Goal: Information Seeking & Learning: Learn about a topic

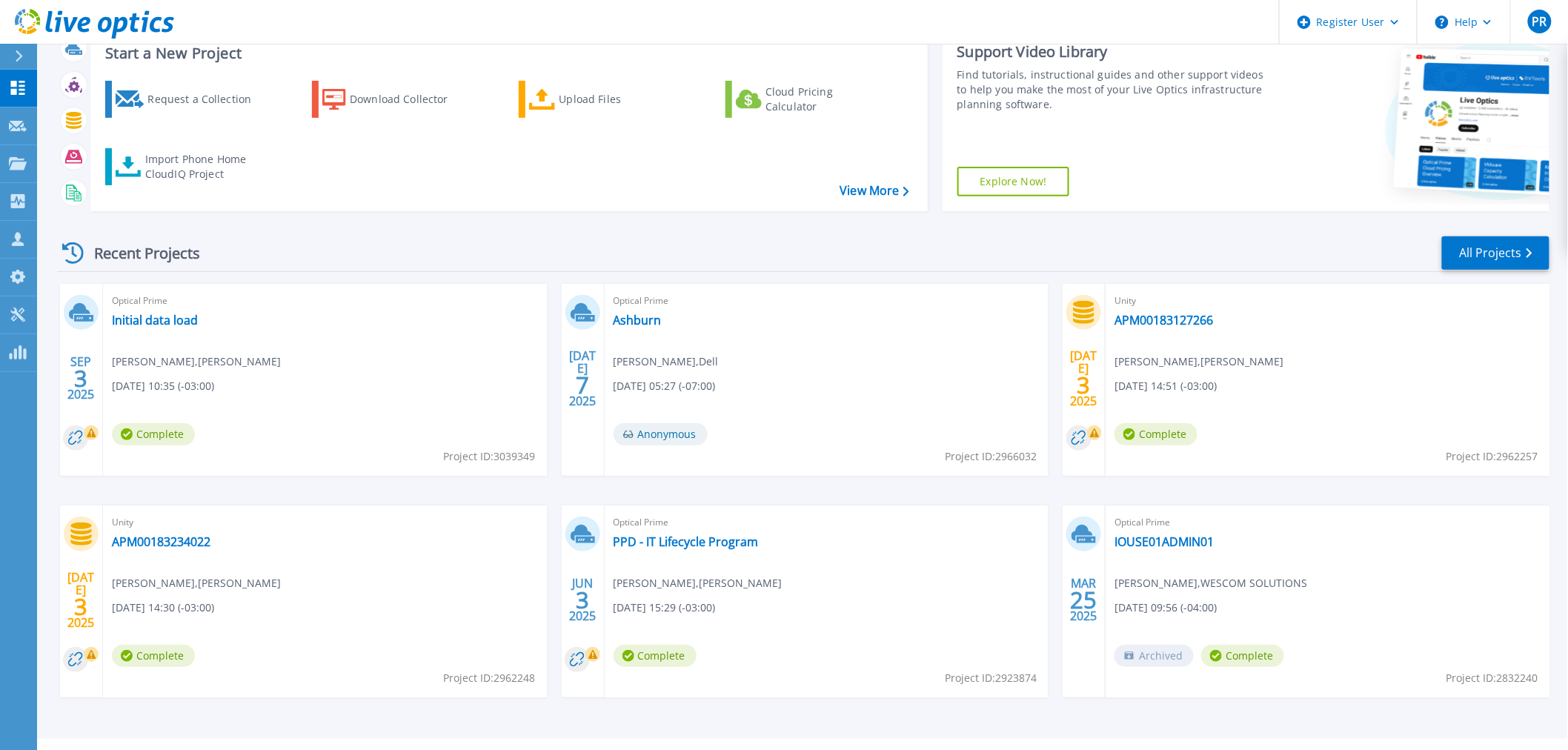
scroll to position [134, 0]
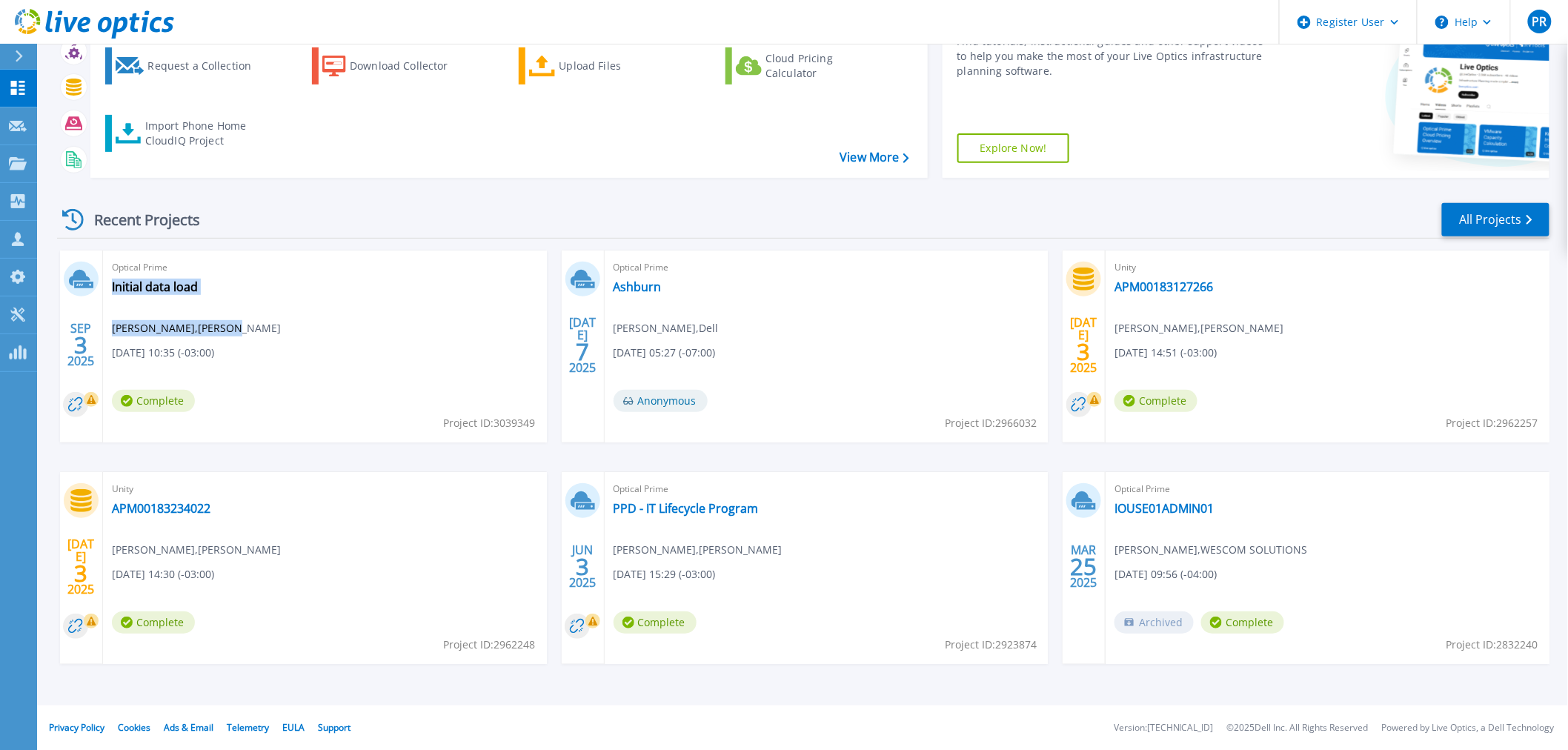
drag, startPoint x: 226, startPoint y: 329, endPoint x: 191, endPoint y: 331, distance: 35.1
click at [191, 331] on div "Optical Prime Initial data load Ed White , JD IRVING 09/03/2025, 10:35 (-03:00)…" at bounding box center [325, 347] width 444 height 192
click at [228, 331] on div "Optical Prime Initial data load Ed White , JD IRVING 09/03/2025, 10:35 (-03:00)…" at bounding box center [325, 347] width 444 height 192
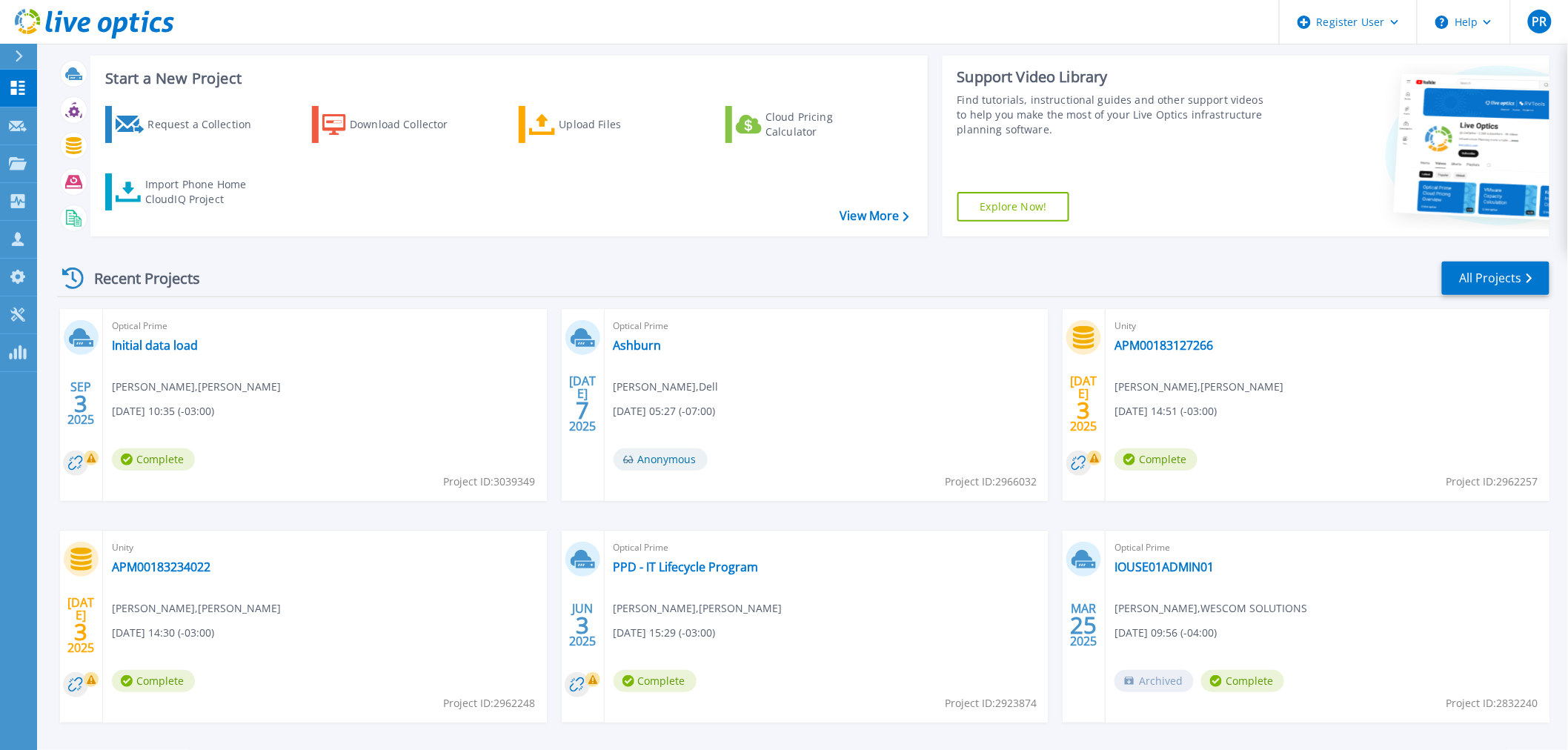
scroll to position [0, 0]
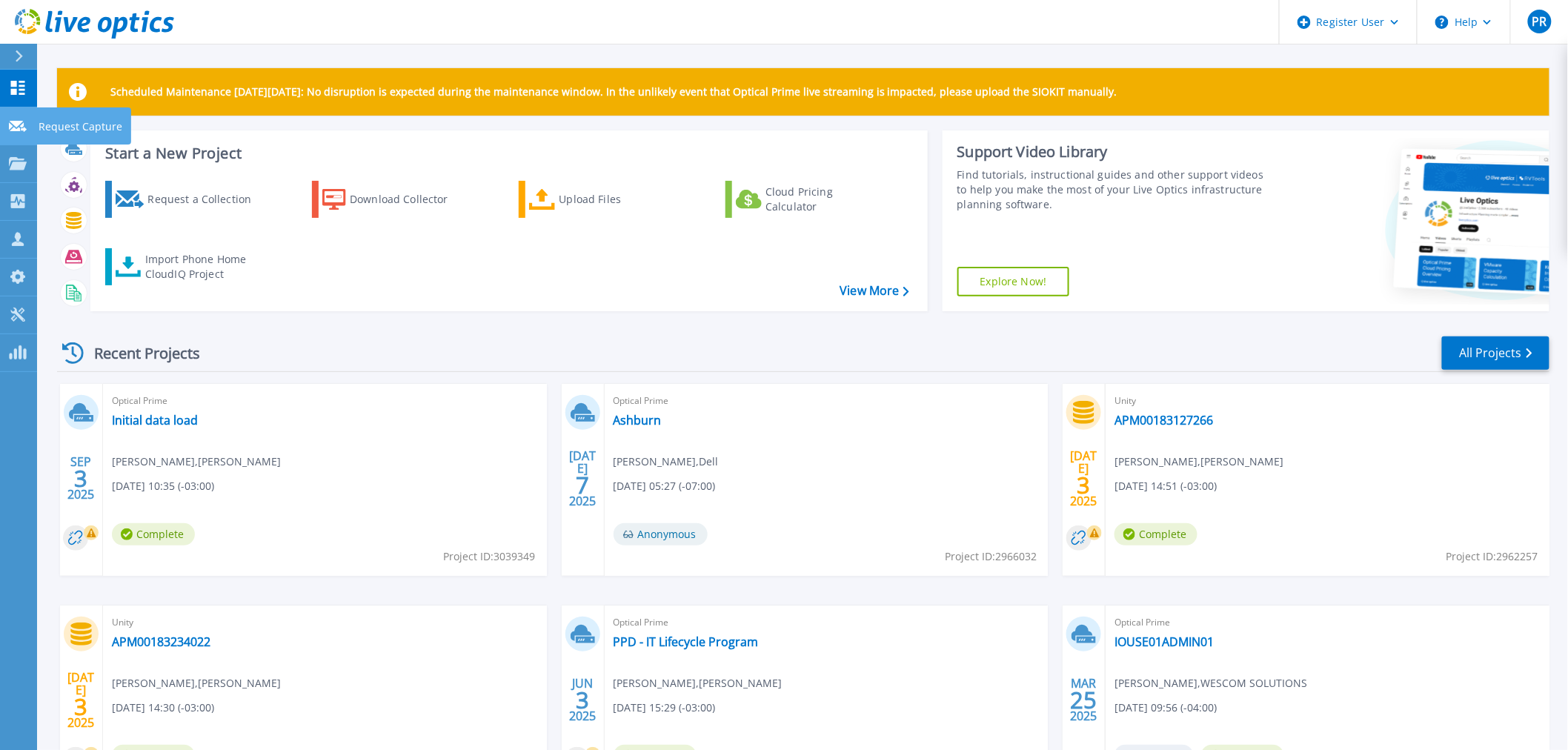
click at [63, 124] on p "Request Capture" at bounding box center [80, 126] width 84 height 38
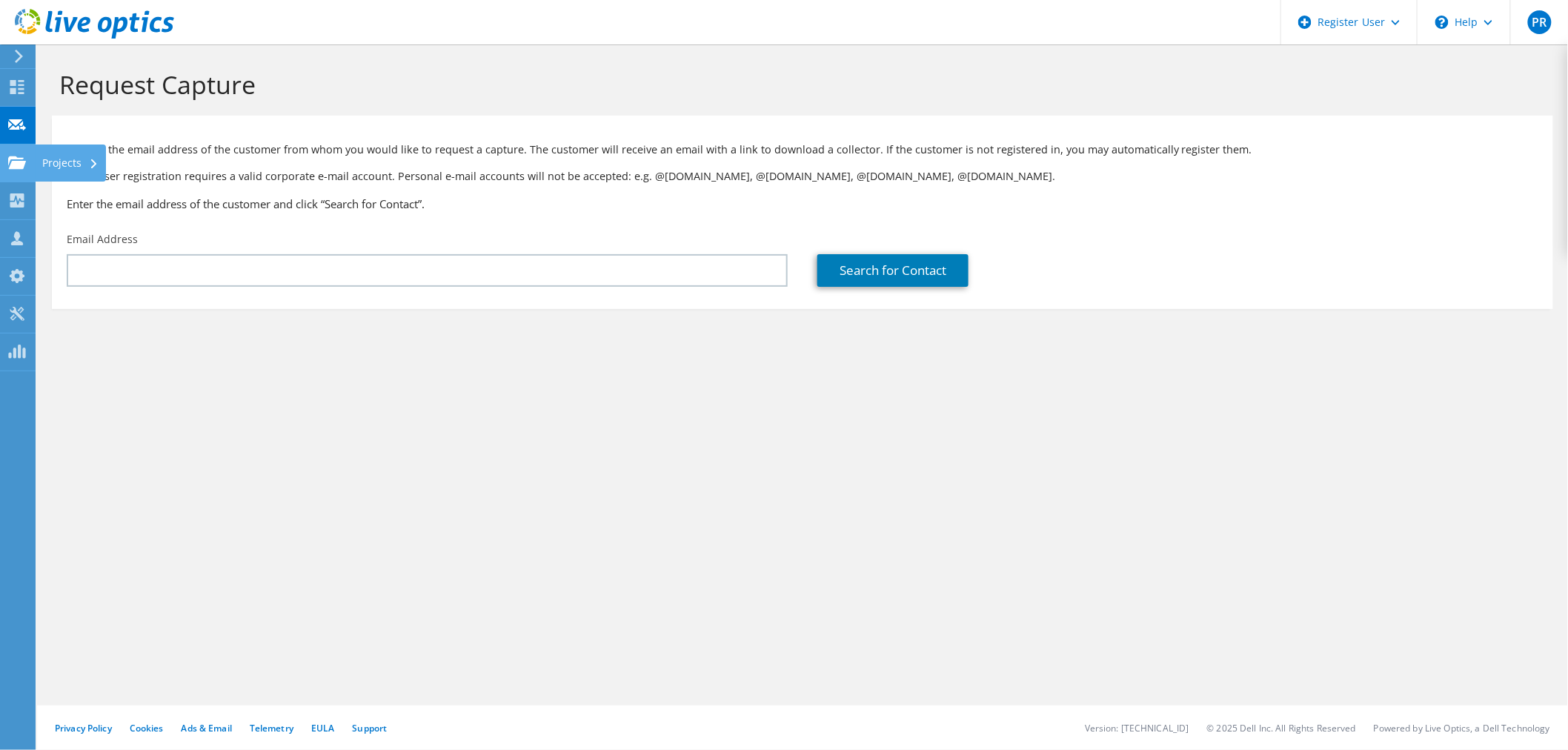
click at [59, 160] on div "Projects" at bounding box center [70, 162] width 71 height 37
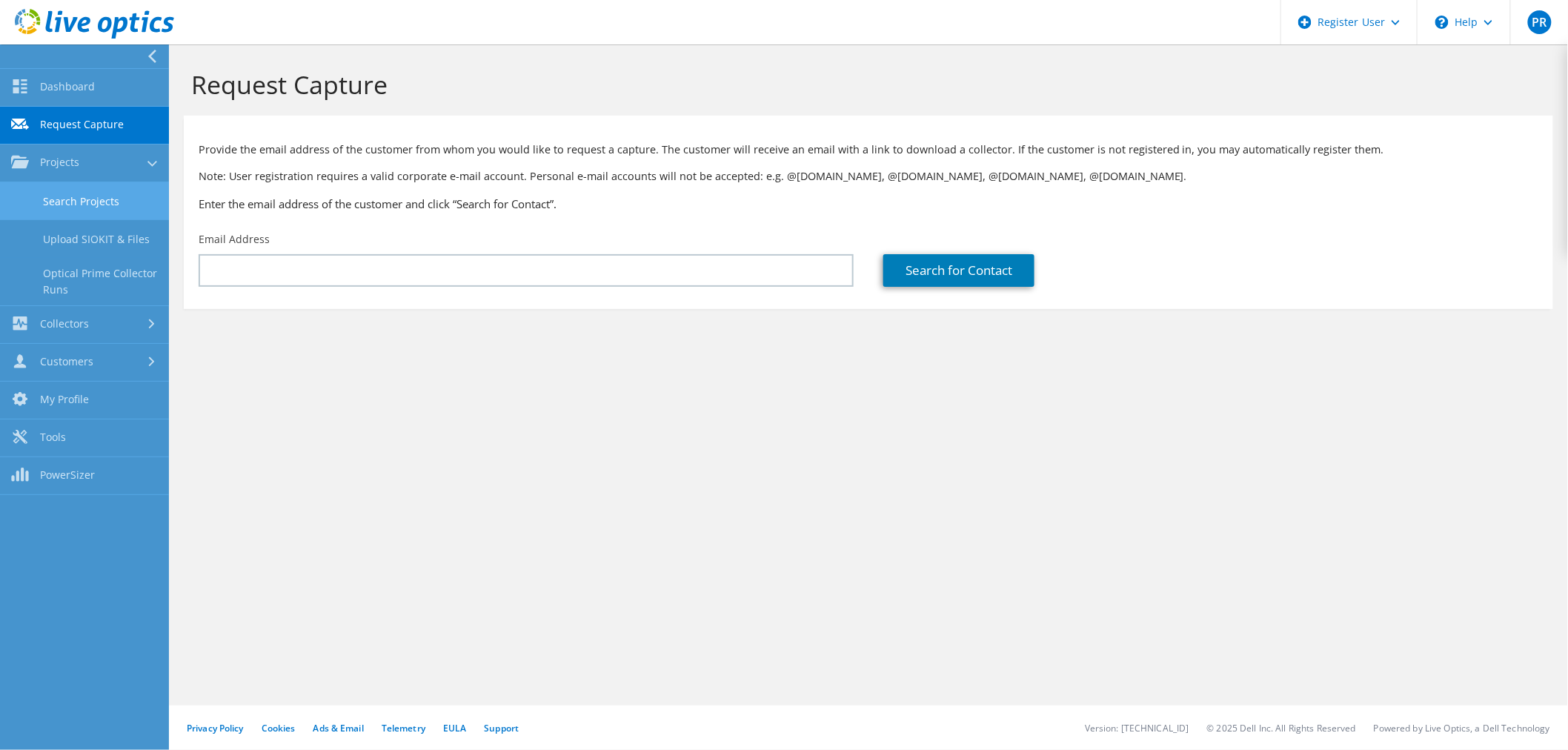
click at [78, 201] on link "Search Projects" at bounding box center [84, 201] width 169 height 38
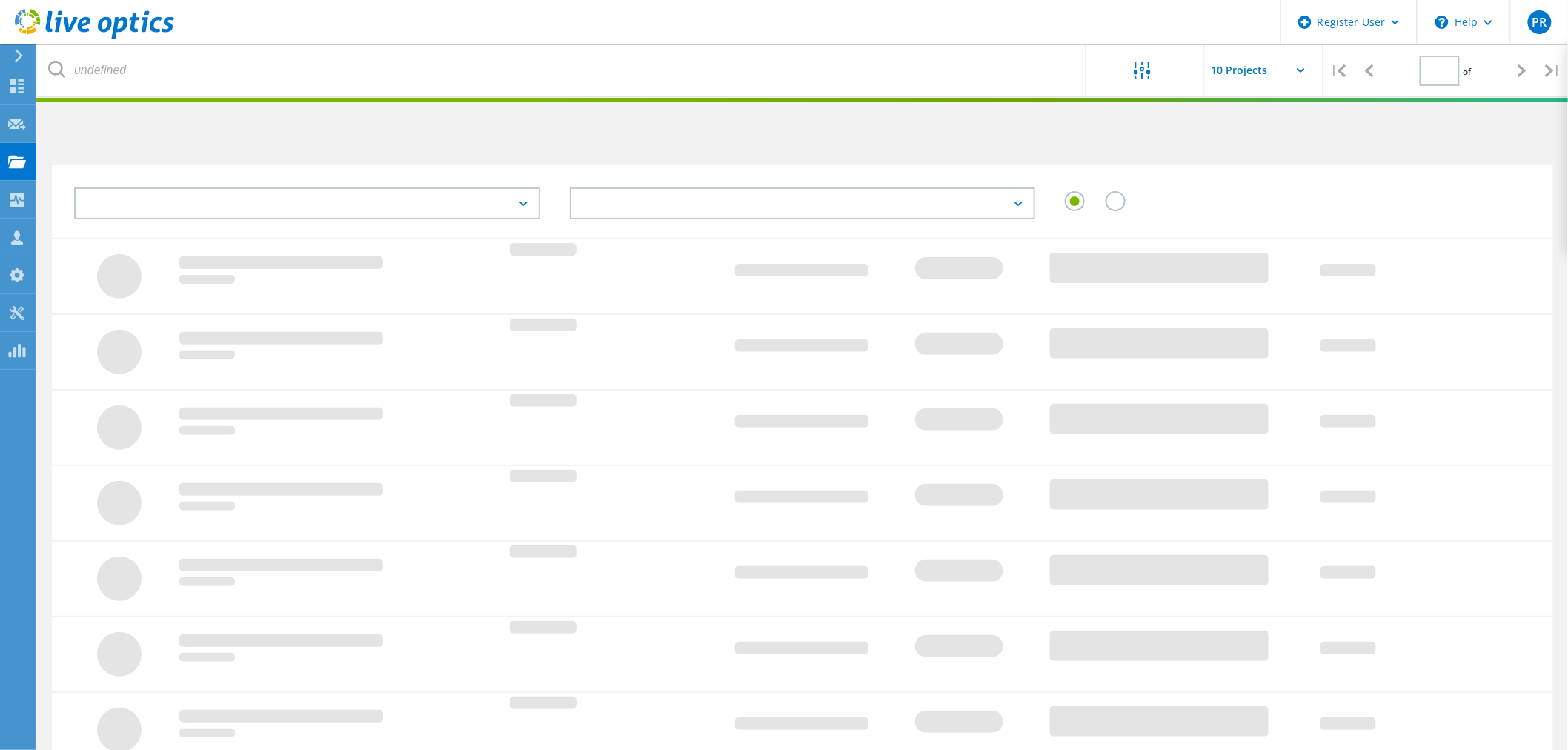
type input "1"
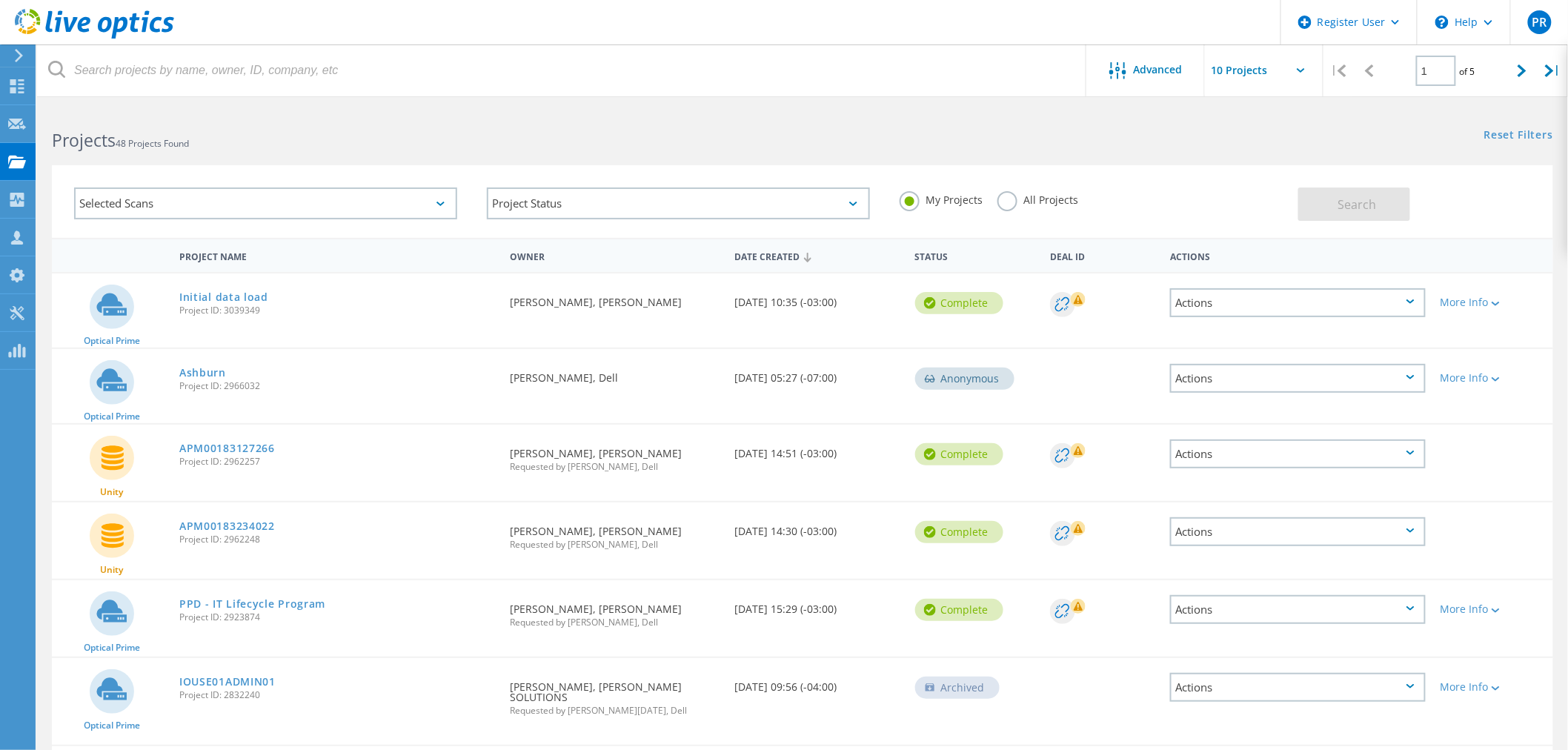
click at [1013, 204] on label "All Projects" at bounding box center [1038, 199] width 81 height 14
click at [0, 0] on input "All Projects" at bounding box center [0, 0] width 0 height 0
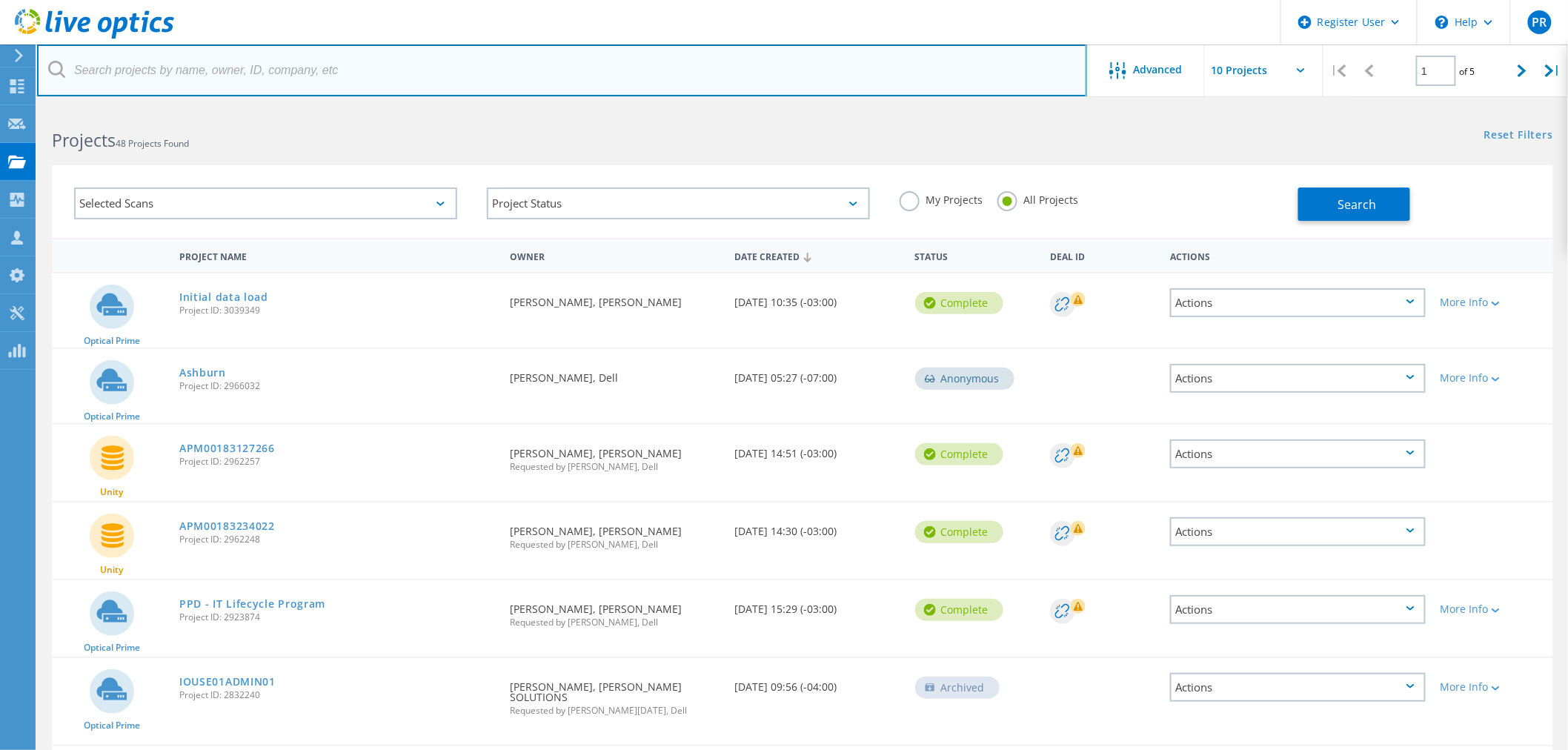
click at [287, 82] on input "text" at bounding box center [561, 70] width 1050 height 52
type input "irving"
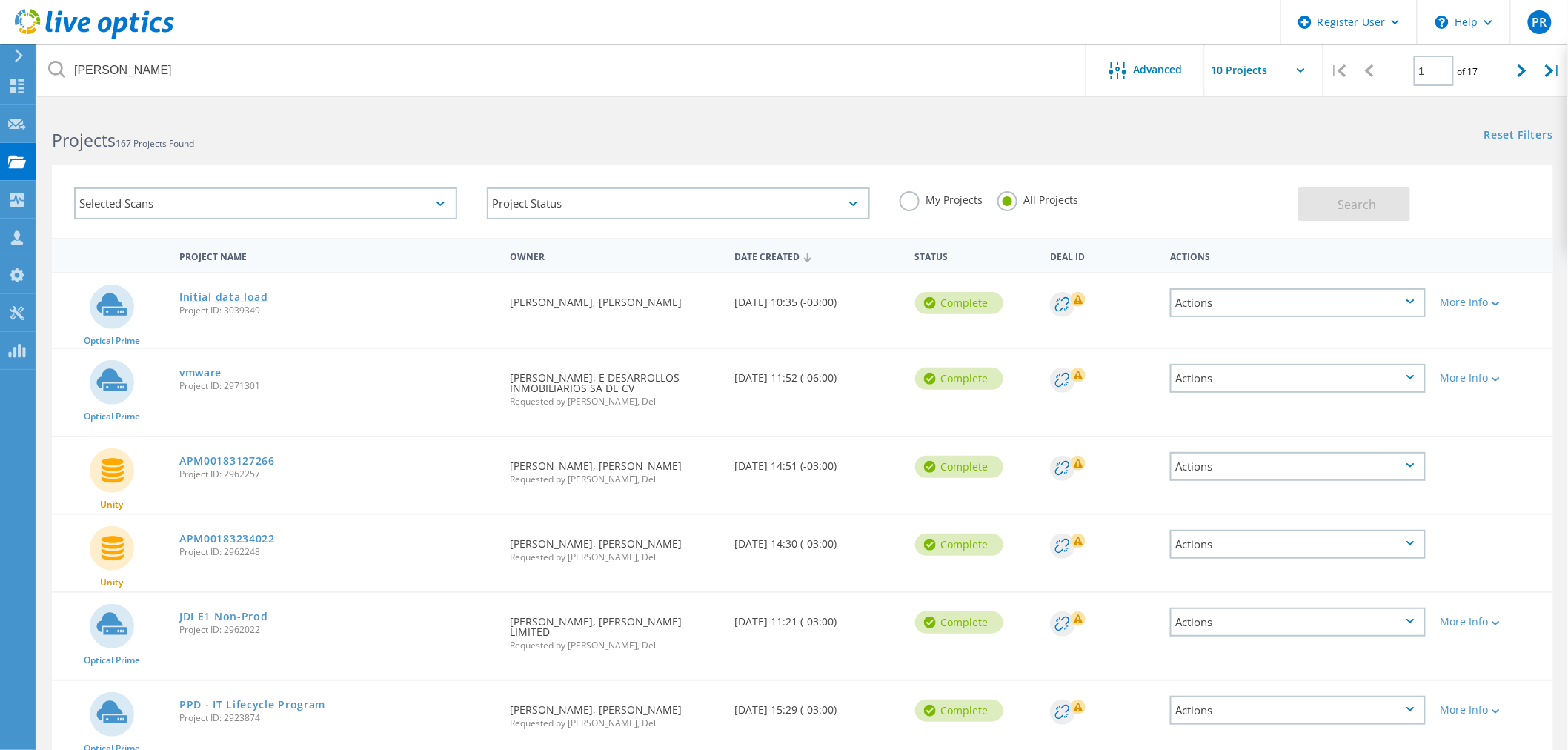
click at [253, 299] on link "Initial data load" at bounding box center [223, 297] width 89 height 10
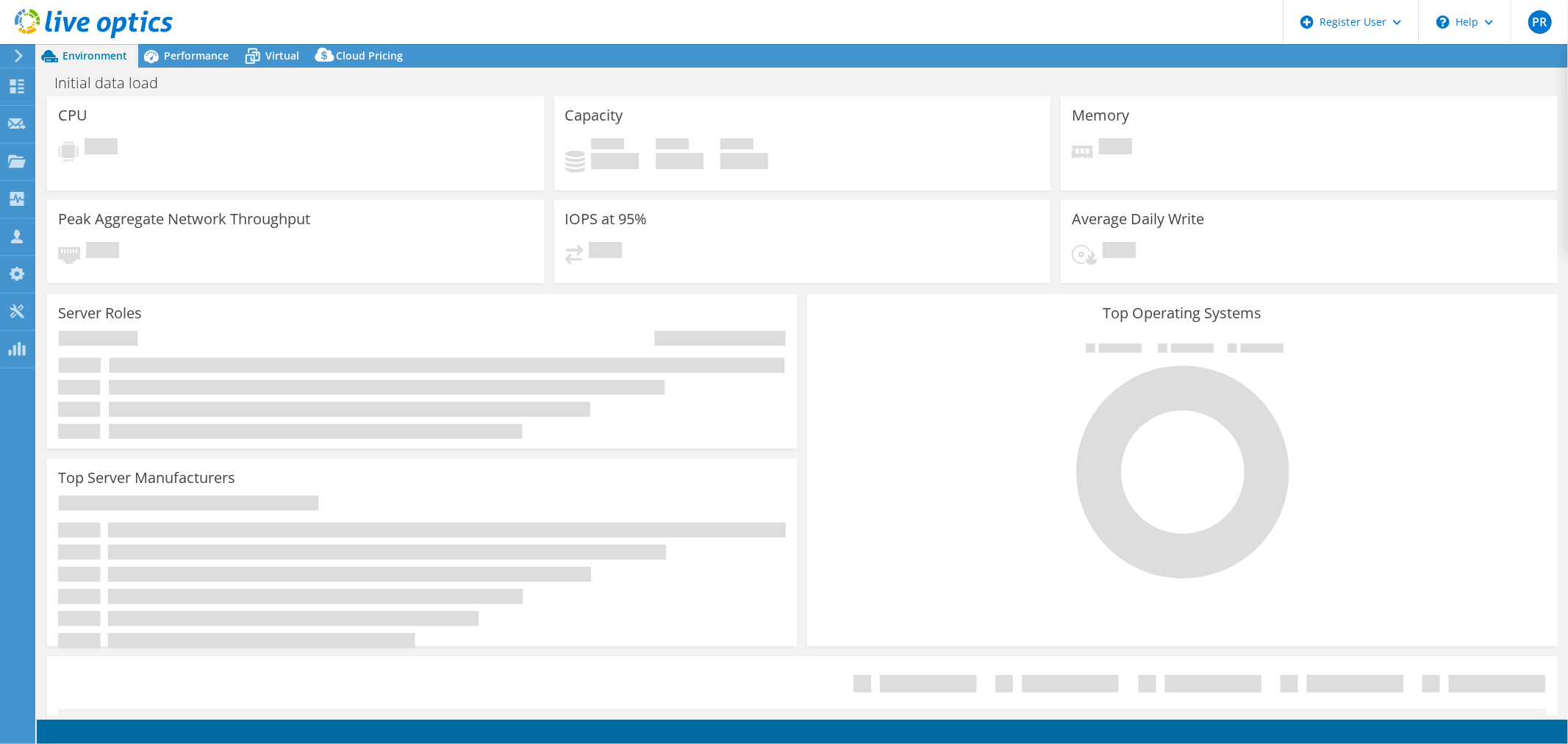
select select "USD"
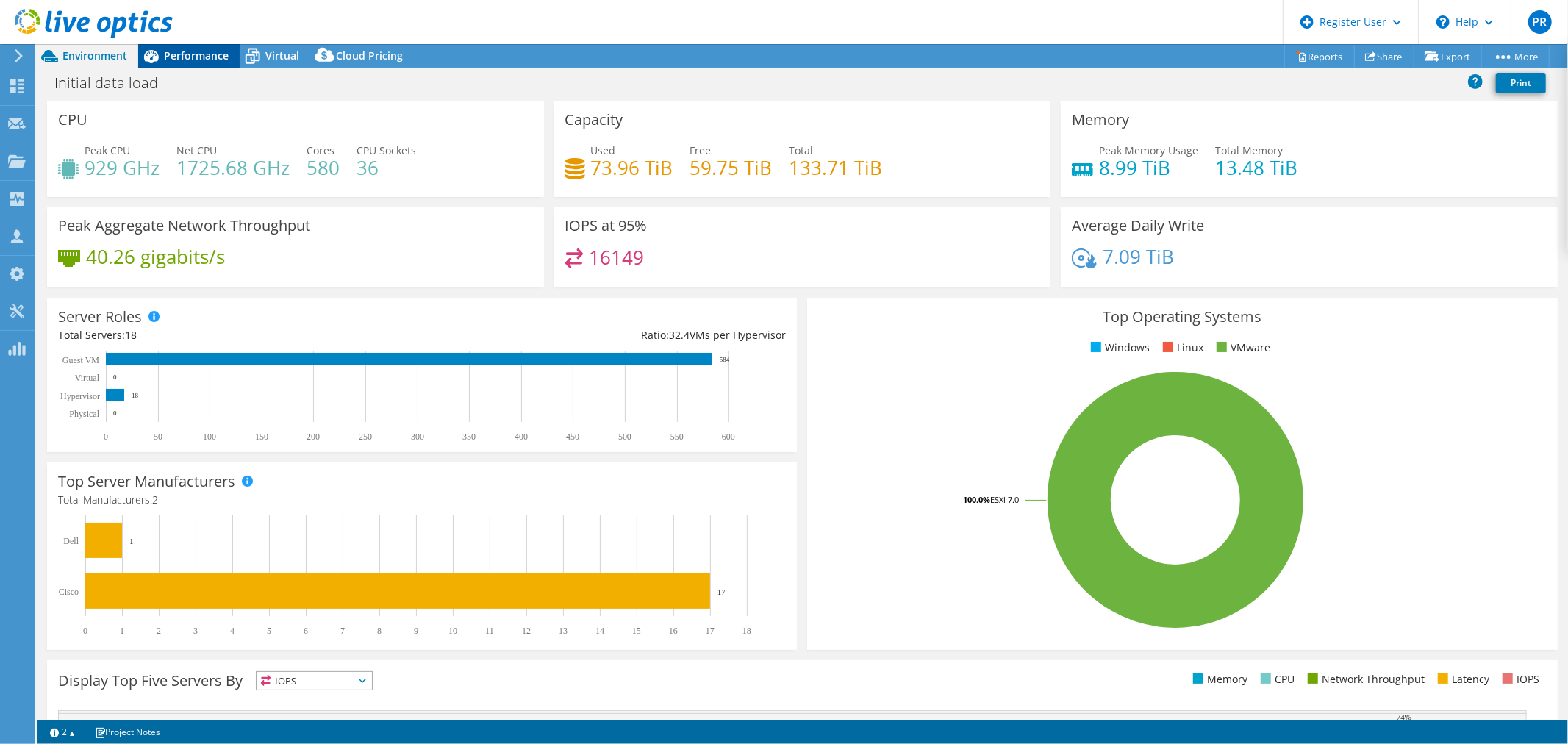
click at [185, 48] on span "Performance" at bounding box center [195, 56] width 64 height 14
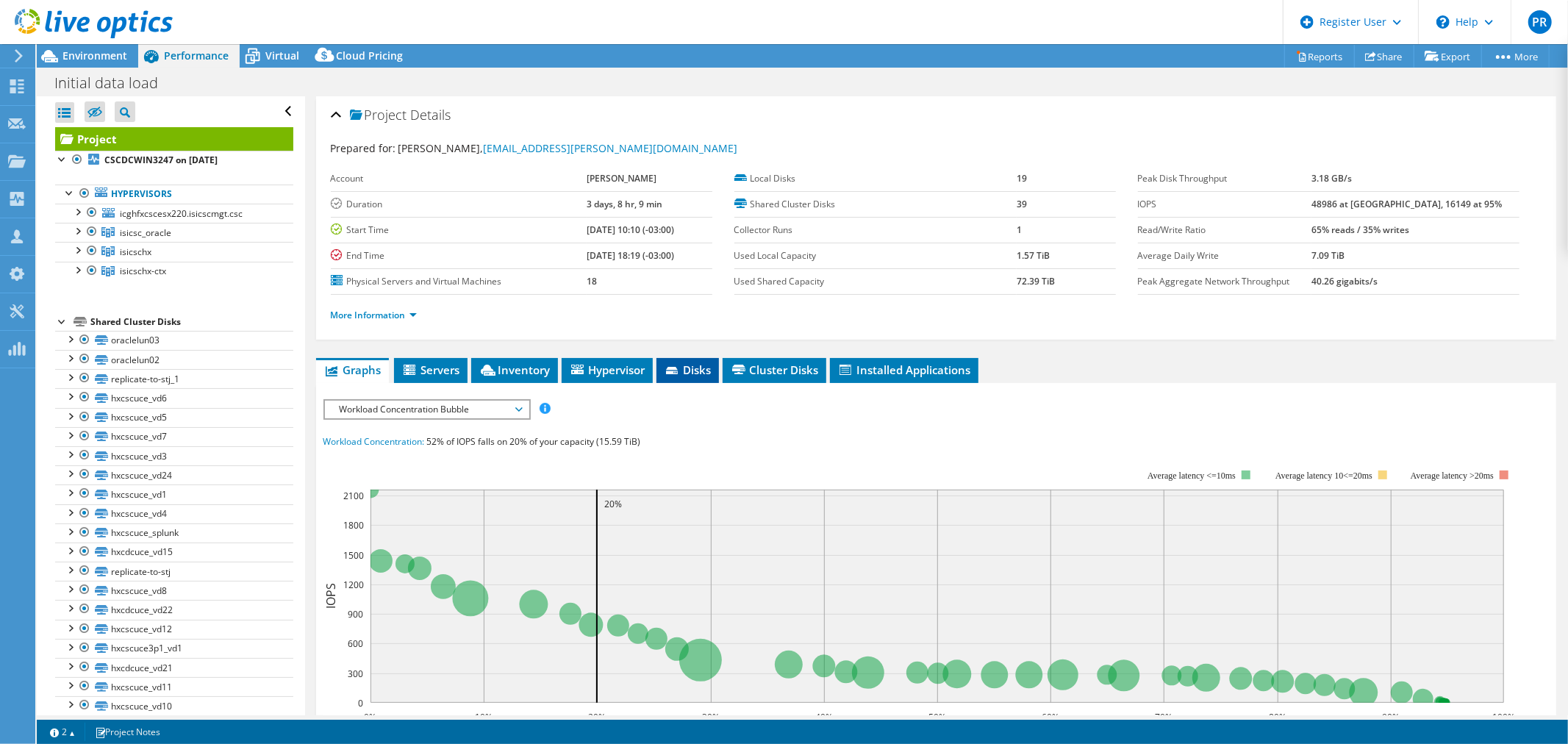
click at [689, 368] on span "Disks" at bounding box center [688, 369] width 48 height 15
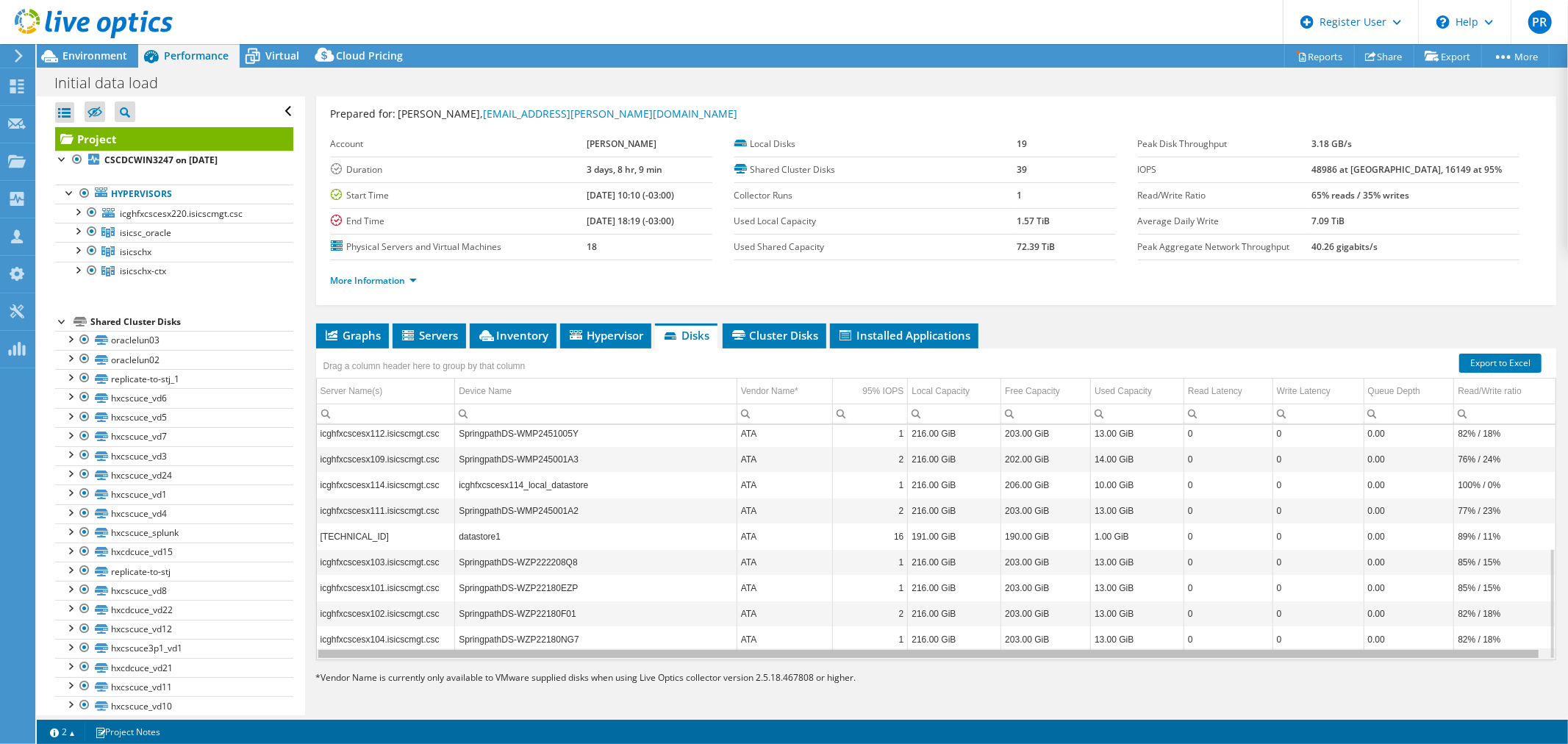
scroll to position [0, 4]
drag, startPoint x: 957, startPoint y: 656, endPoint x: 1235, endPoint y: 660, distance: 278.0
click at [1235, 660] on body "PR Dell User [PERSON_NAME] [PERSON_NAME][EMAIL_ADDRESS][PERSON_NAME][DOMAIN_NAM…" at bounding box center [784, 372] width 1568 height 744
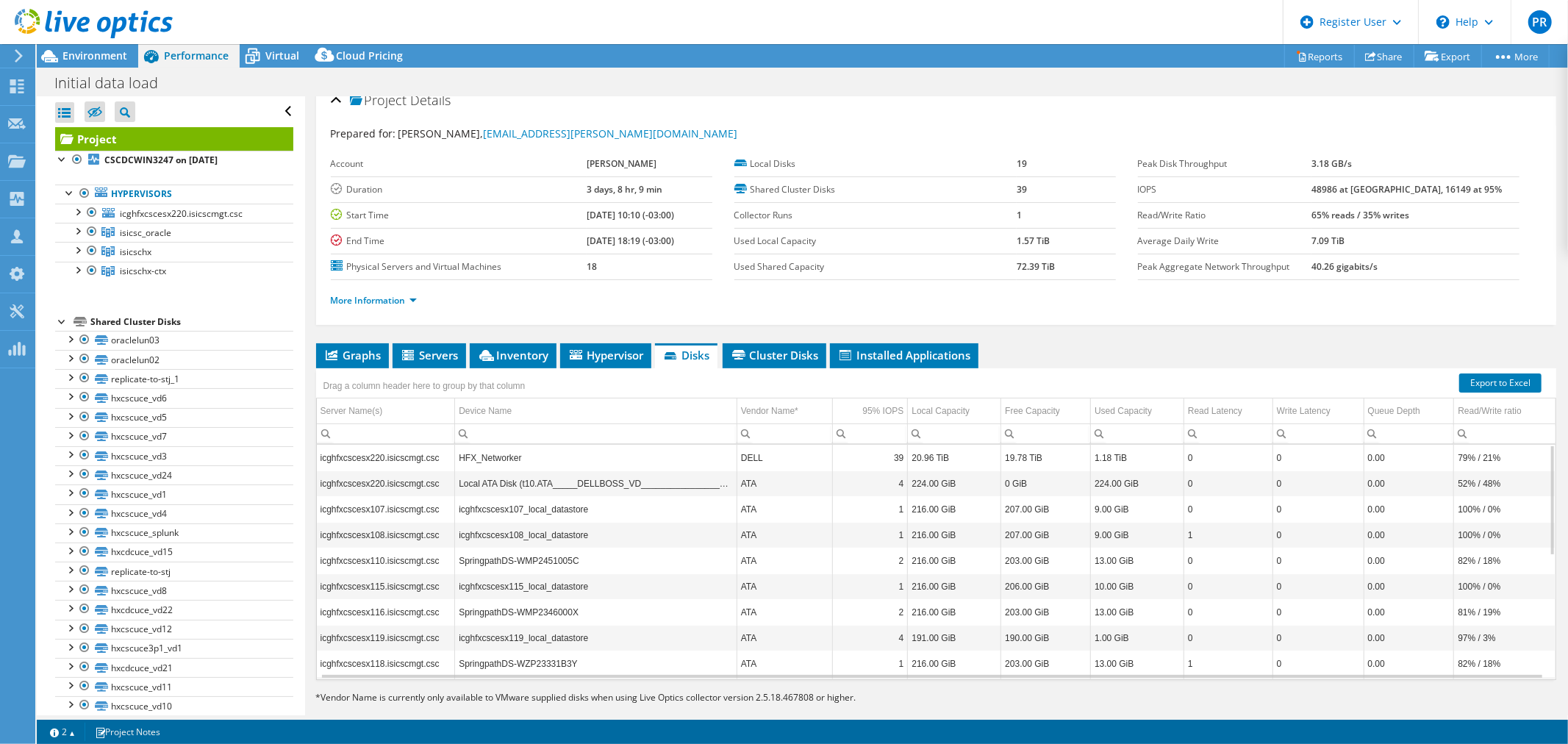
scroll to position [0, 0]
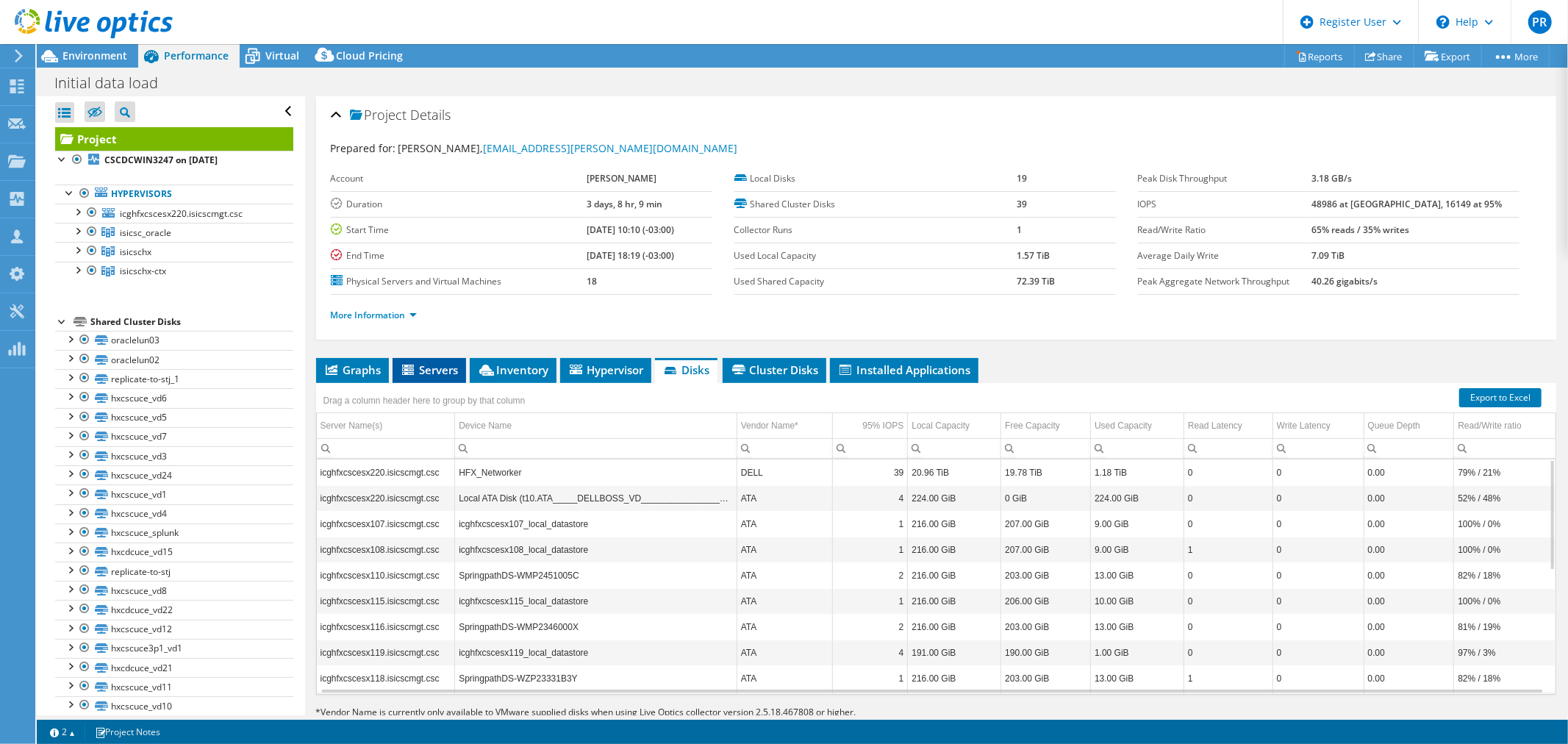
click at [446, 359] on li "Servers" at bounding box center [429, 370] width 74 height 25
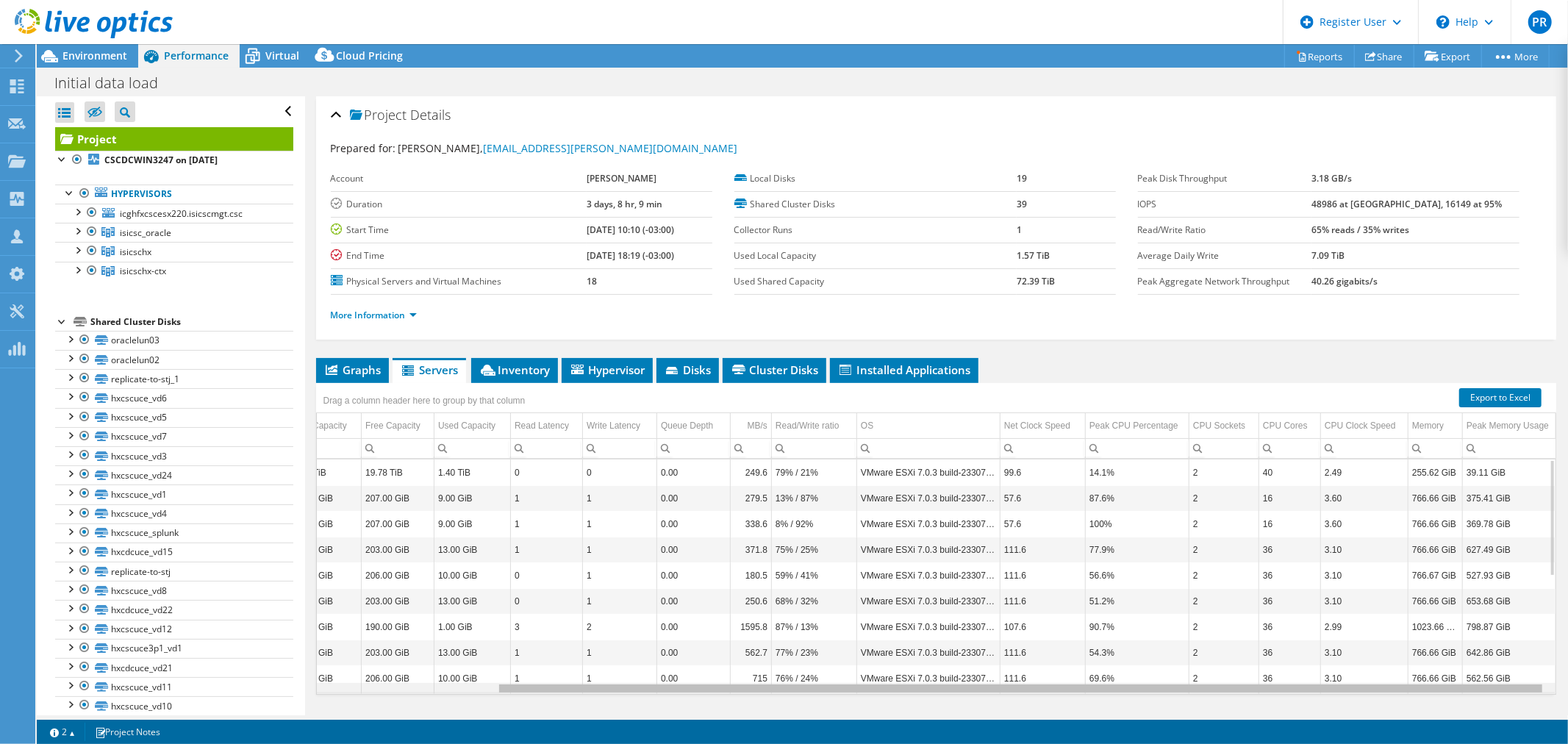
scroll to position [0, 211]
drag, startPoint x: 1130, startPoint y: 685, endPoint x: 1444, endPoint y: 695, distance: 314.2
click at [1444, 695] on body "PR Dell User [PERSON_NAME] [PERSON_NAME][EMAIL_ADDRESS][PERSON_NAME][DOMAIN_NAM…" at bounding box center [784, 372] width 1568 height 744
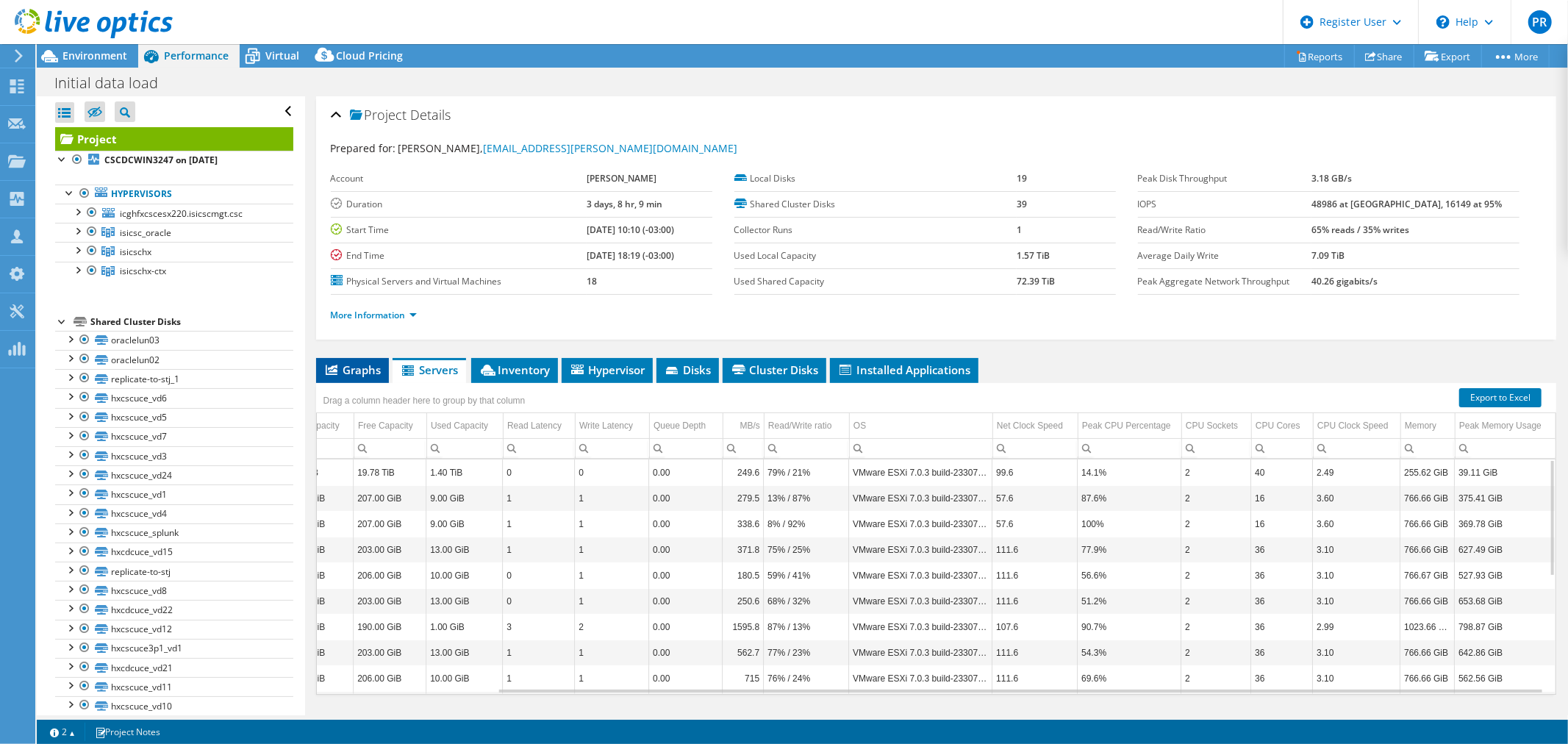
click at [329, 370] on icon at bounding box center [331, 369] width 12 height 10
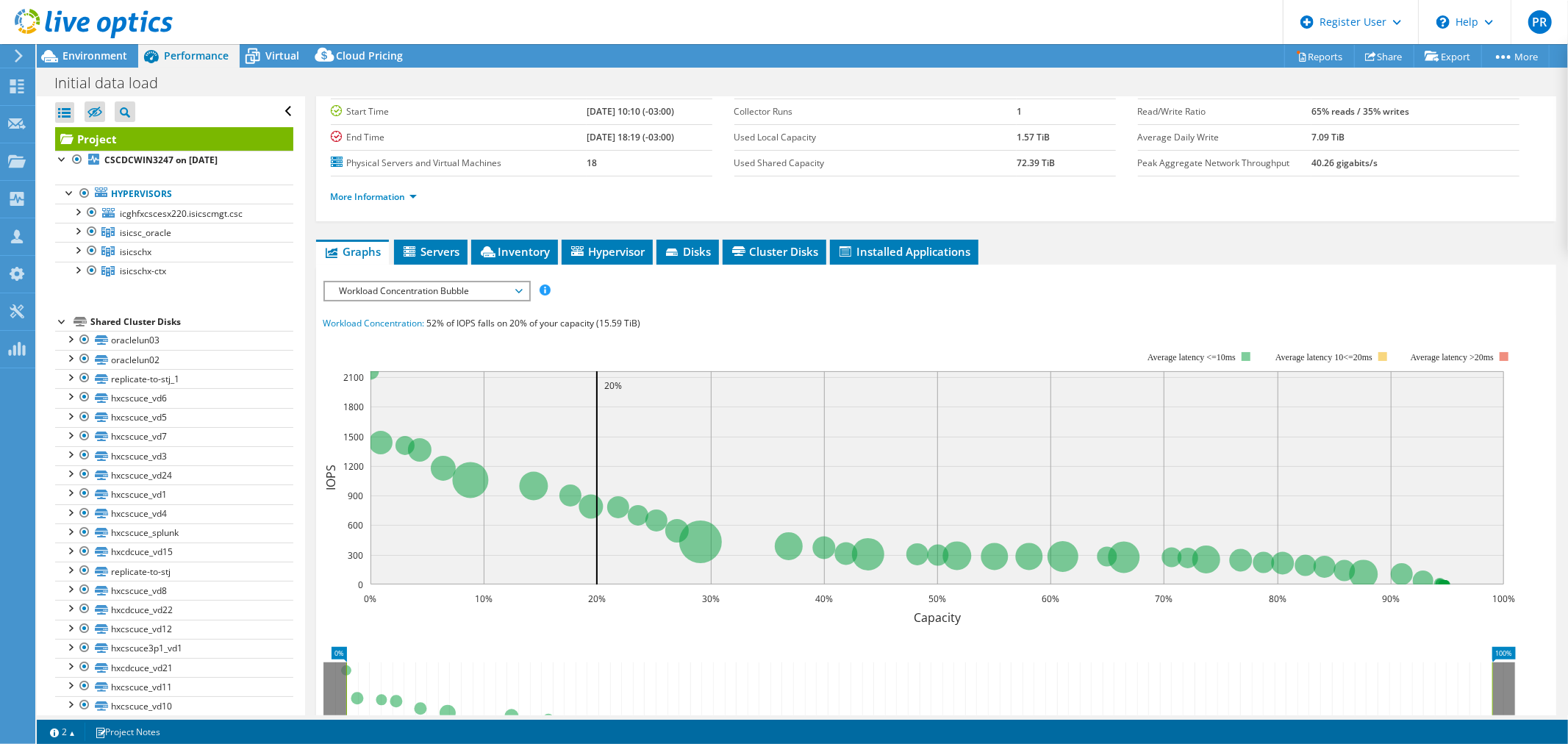
scroll to position [81, 0]
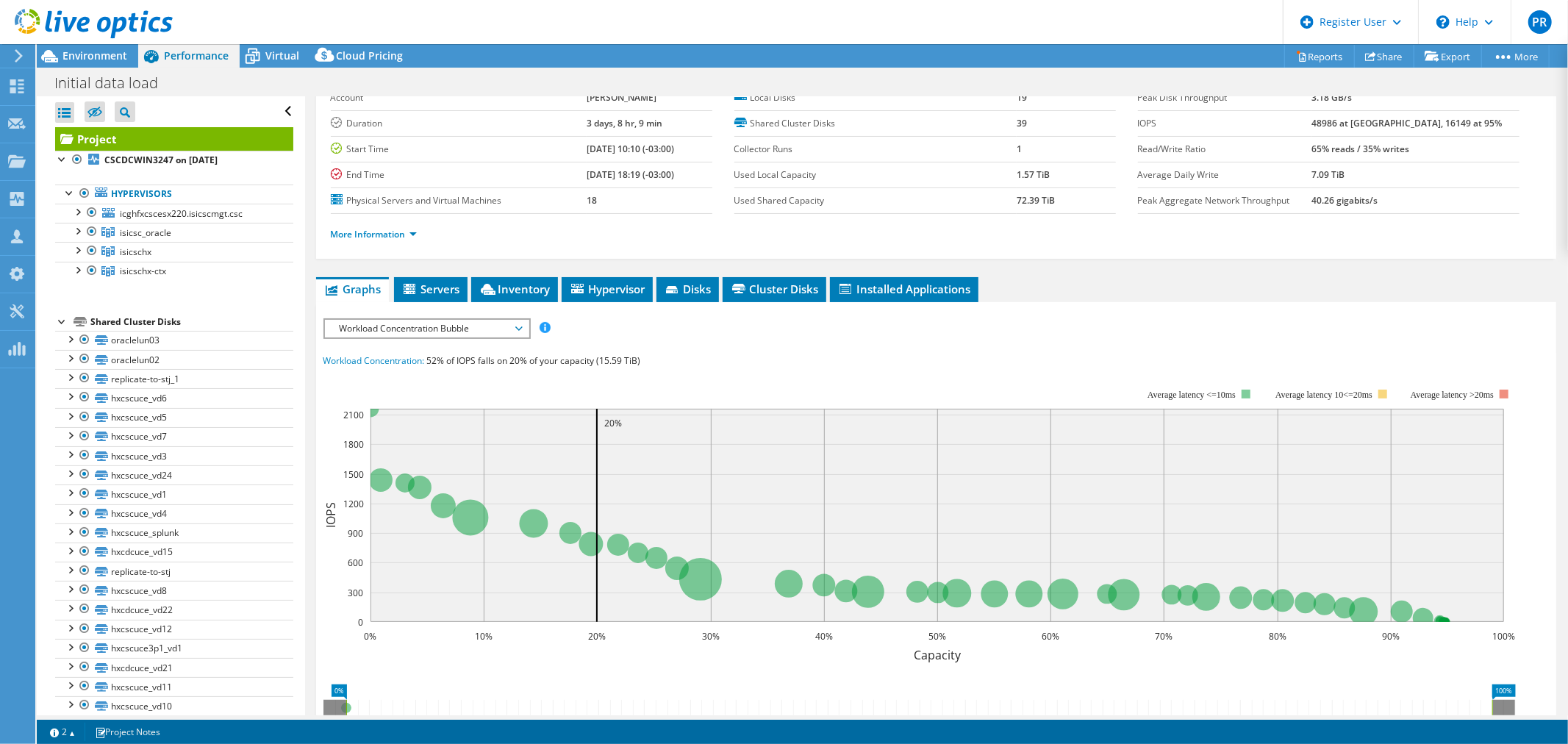
click at [519, 327] on span "Workload Concentration Bubble" at bounding box center [427, 329] width 189 height 17
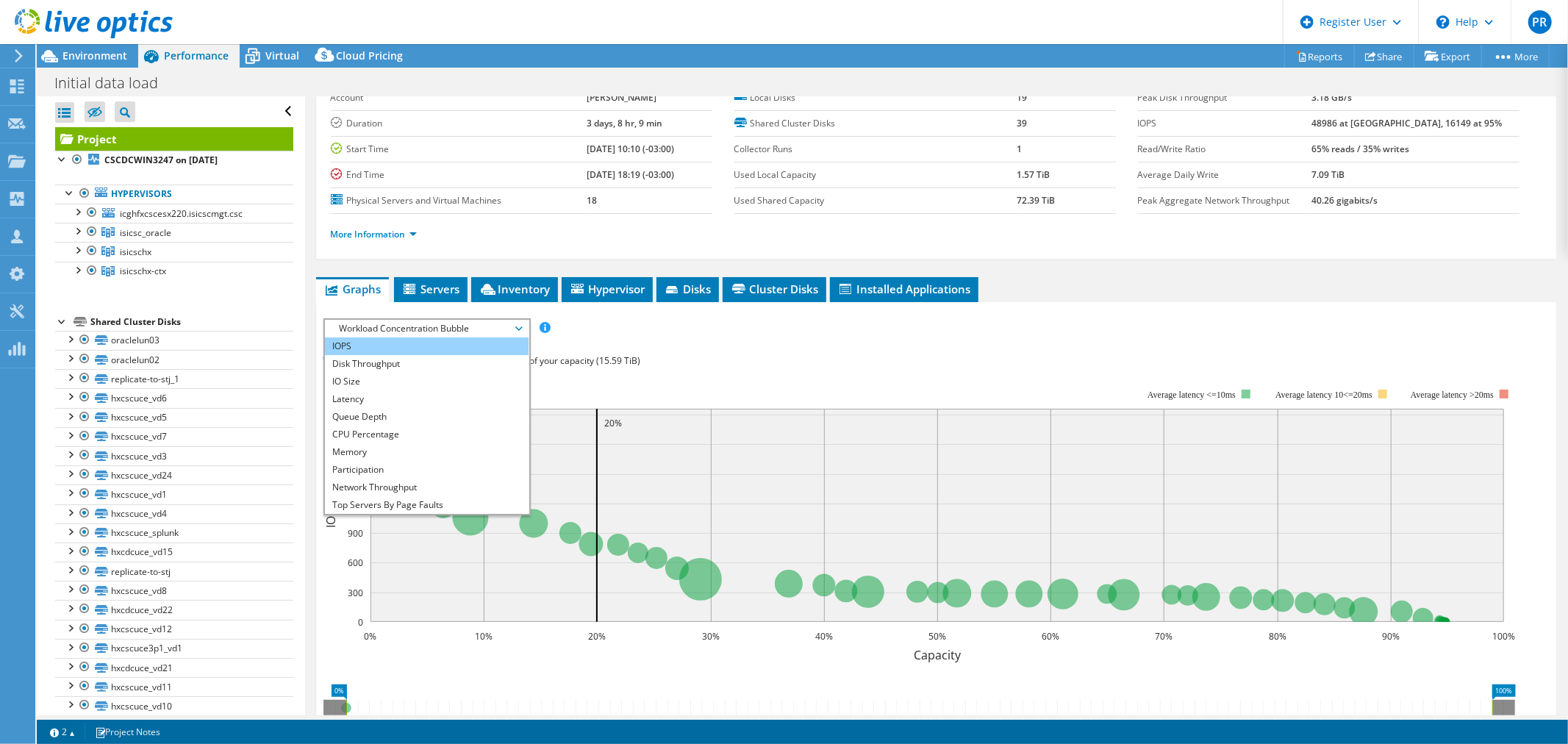
click at [394, 343] on li "IOPS" at bounding box center [427, 346] width 203 height 17
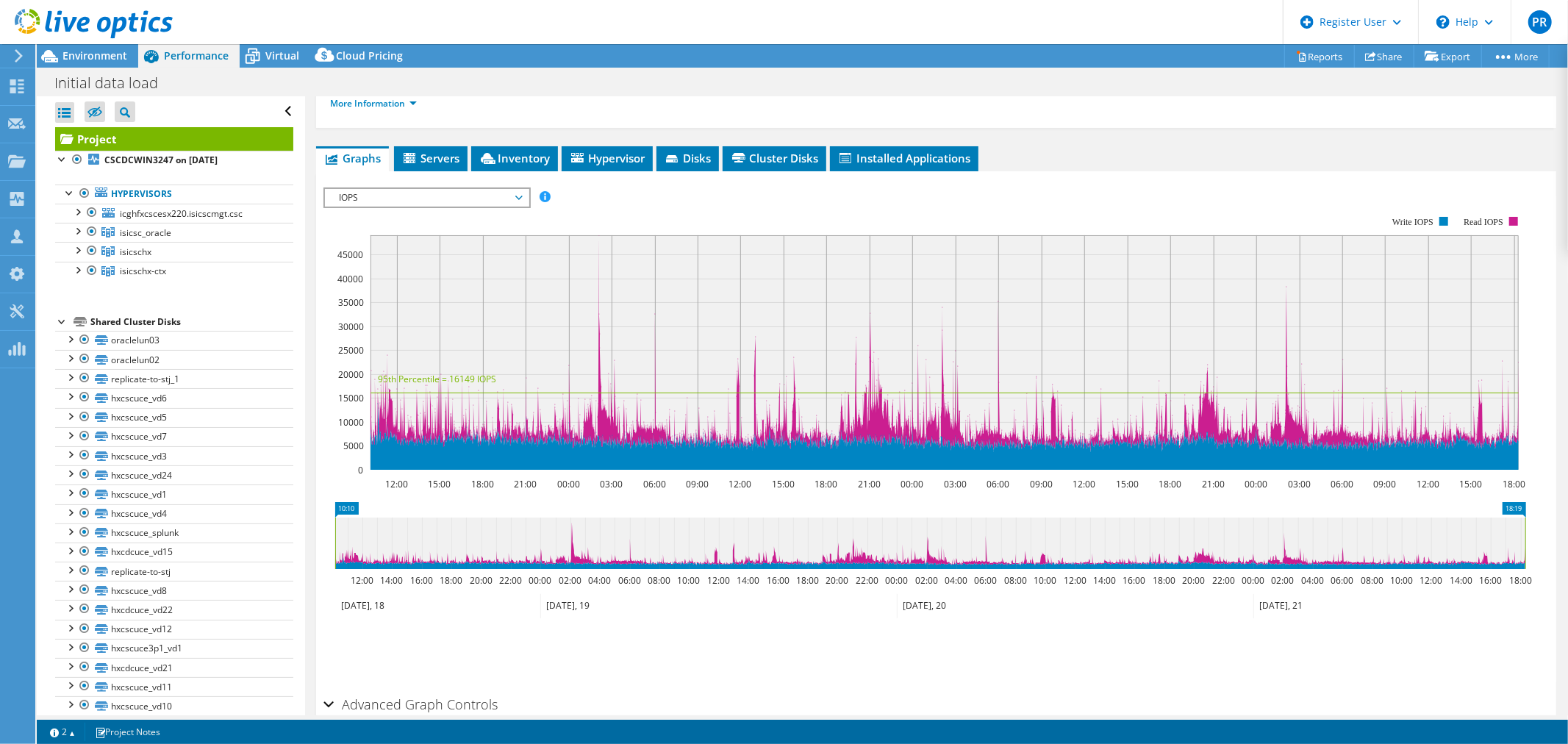
scroll to position [244, 0]
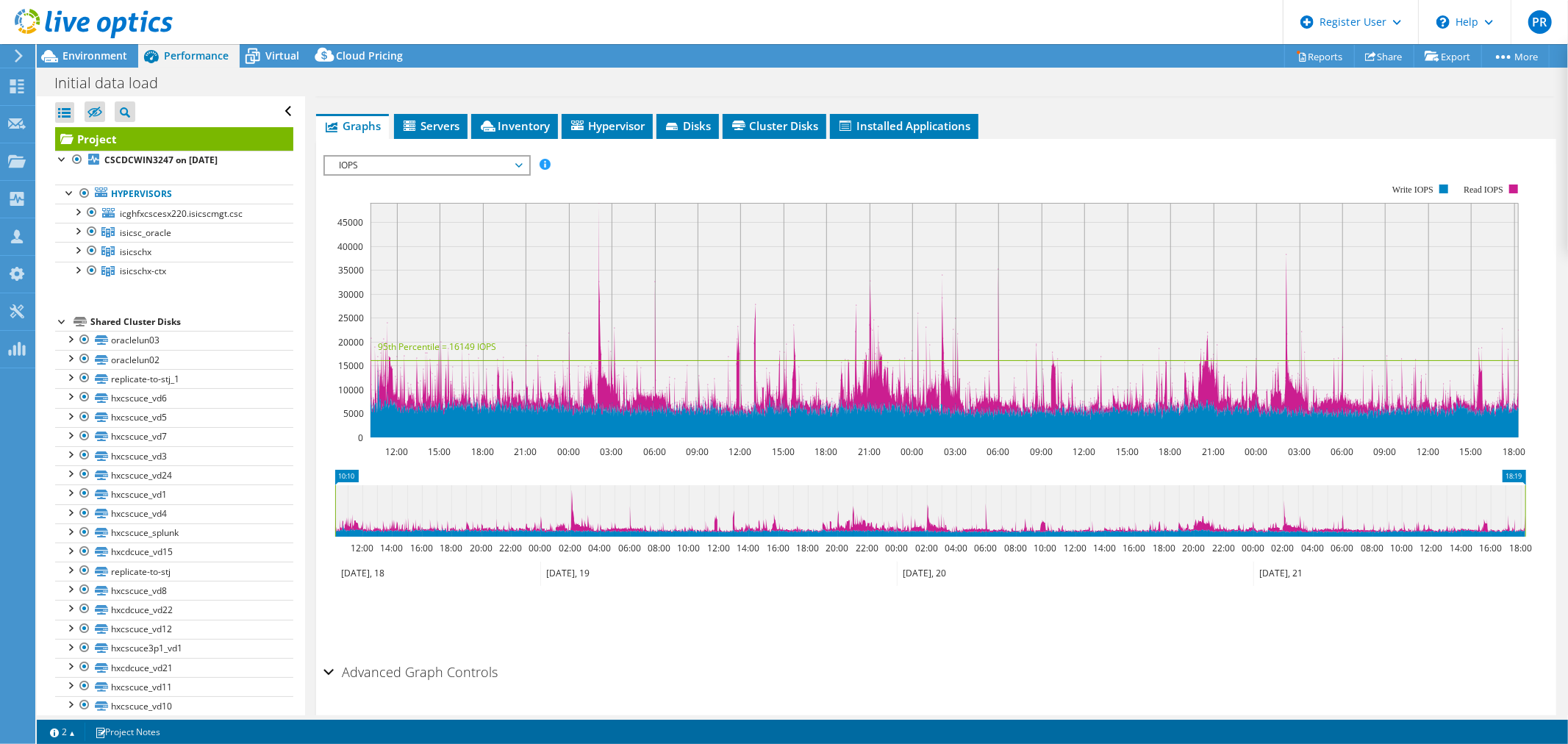
click at [1266, 518] on icon at bounding box center [930, 511] width 1190 height 52
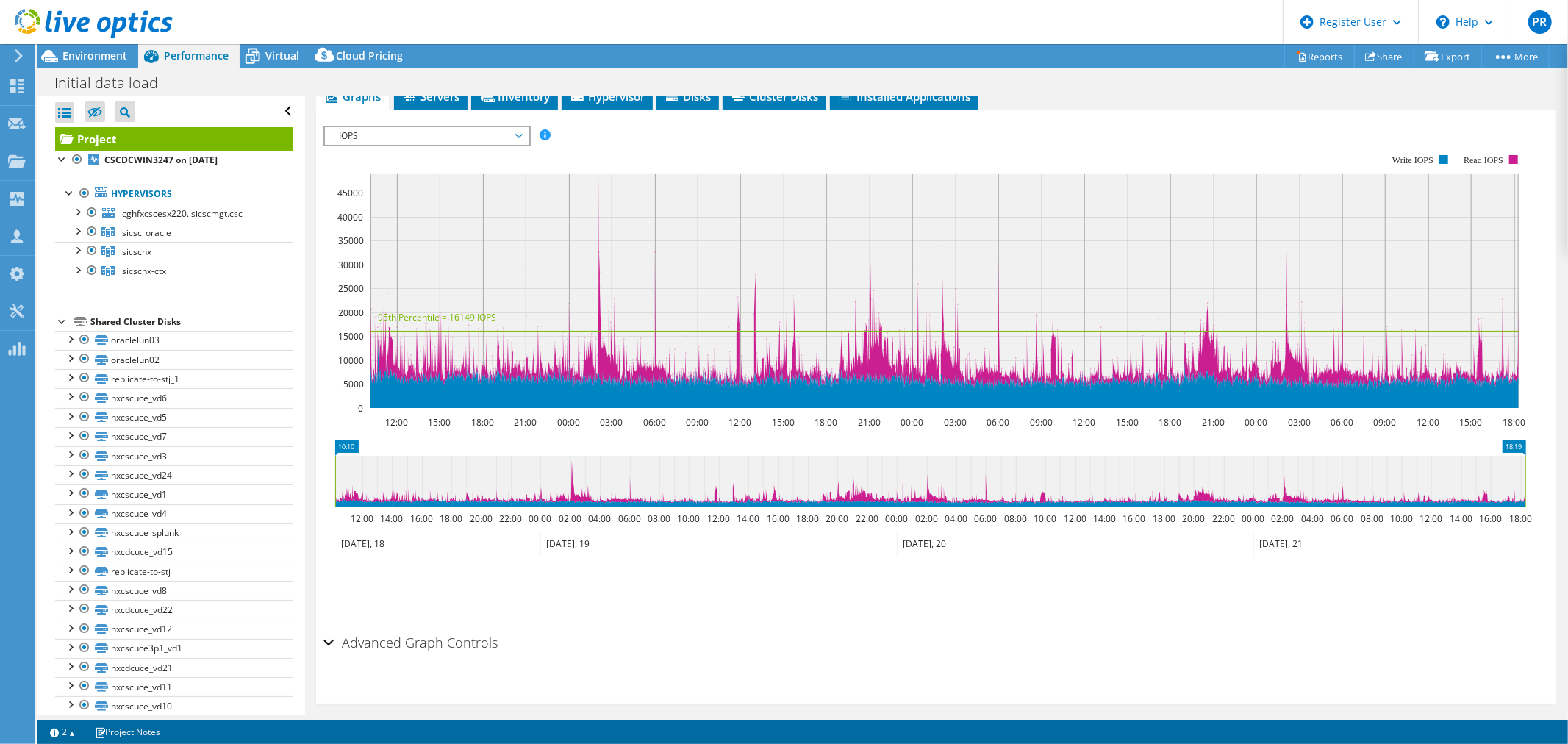
scroll to position [283, 0]
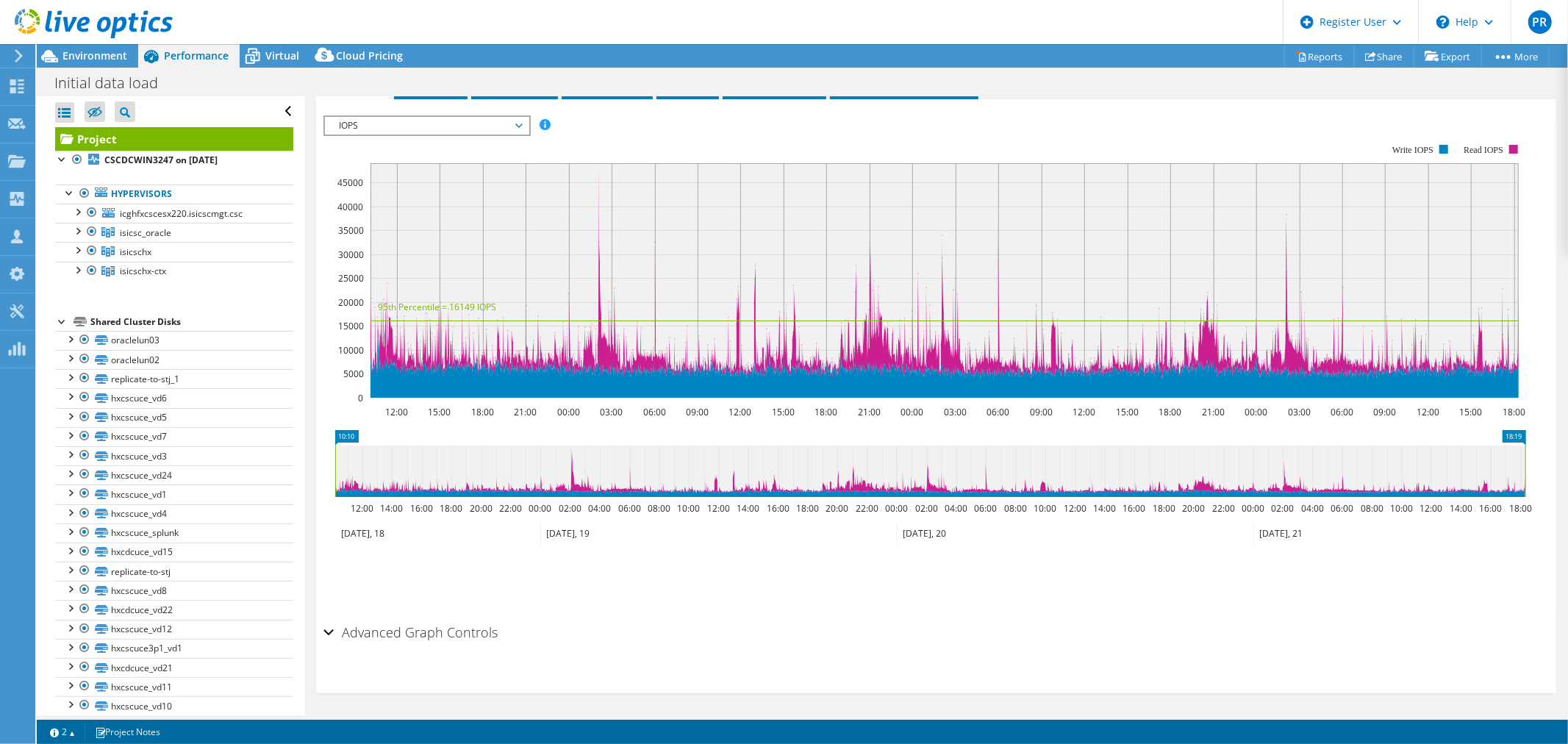
click at [329, 630] on div "Advanced Graph Controls" at bounding box center [936, 633] width 1226 height 32
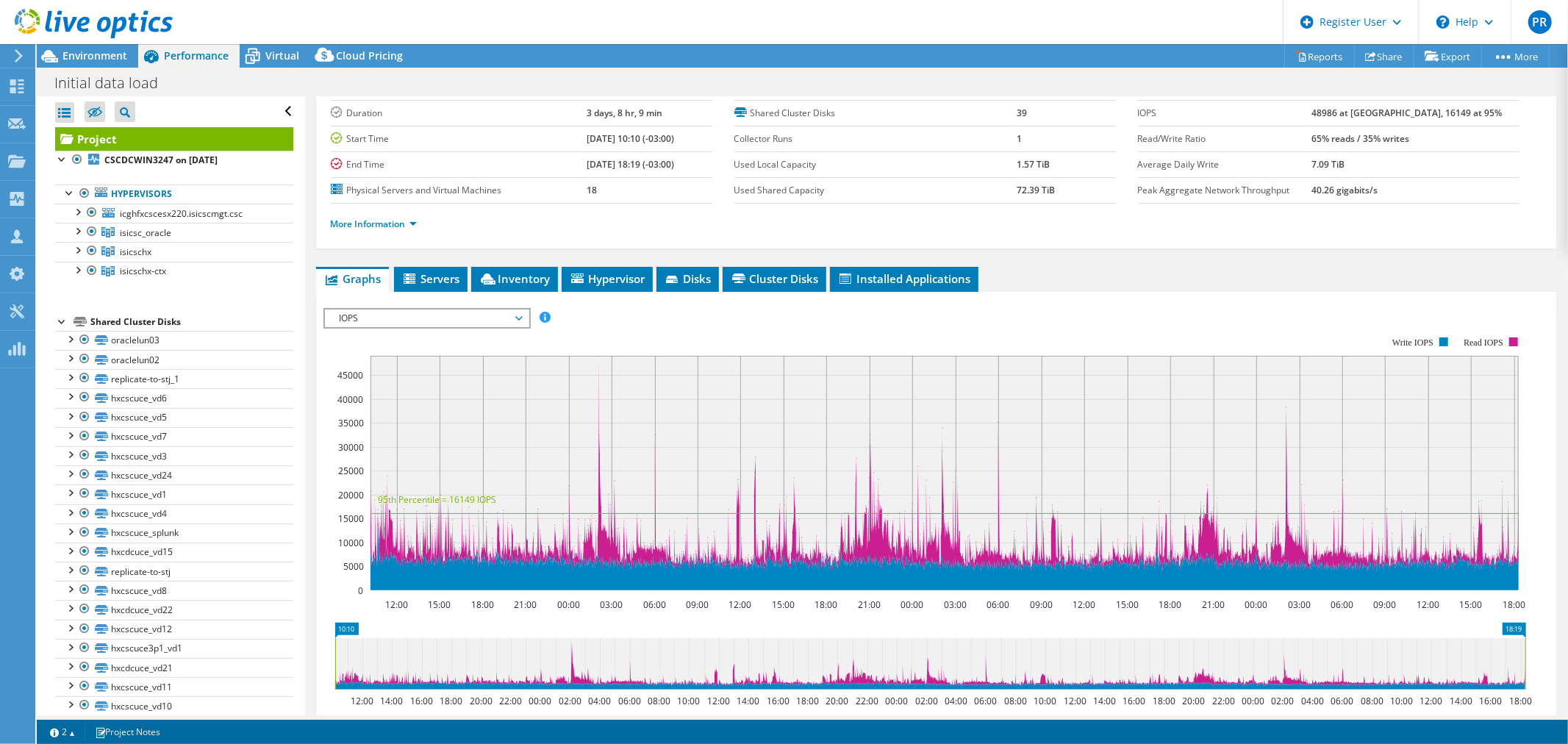
scroll to position [15, 0]
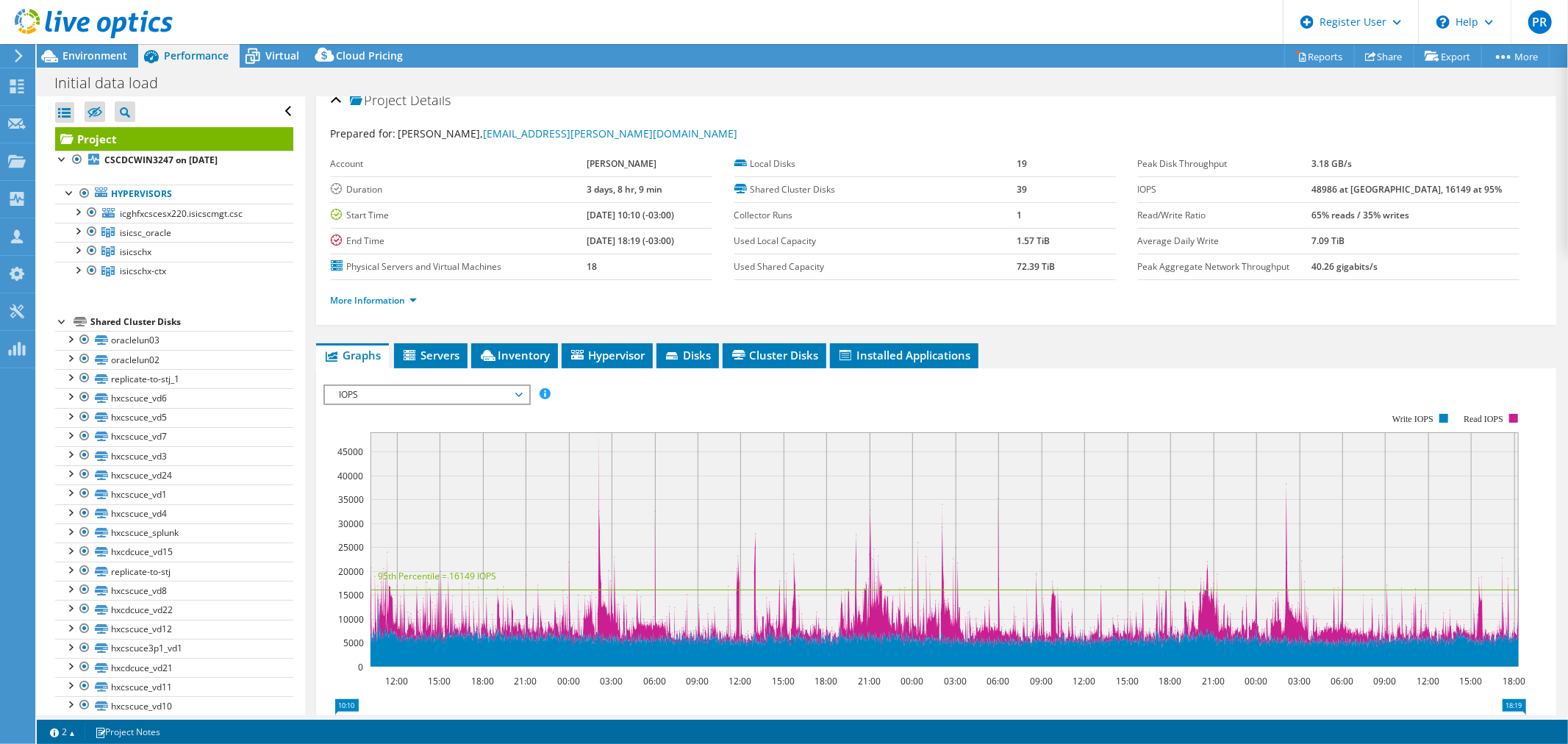
click at [365, 394] on span "IOPS" at bounding box center [427, 395] width 189 height 17
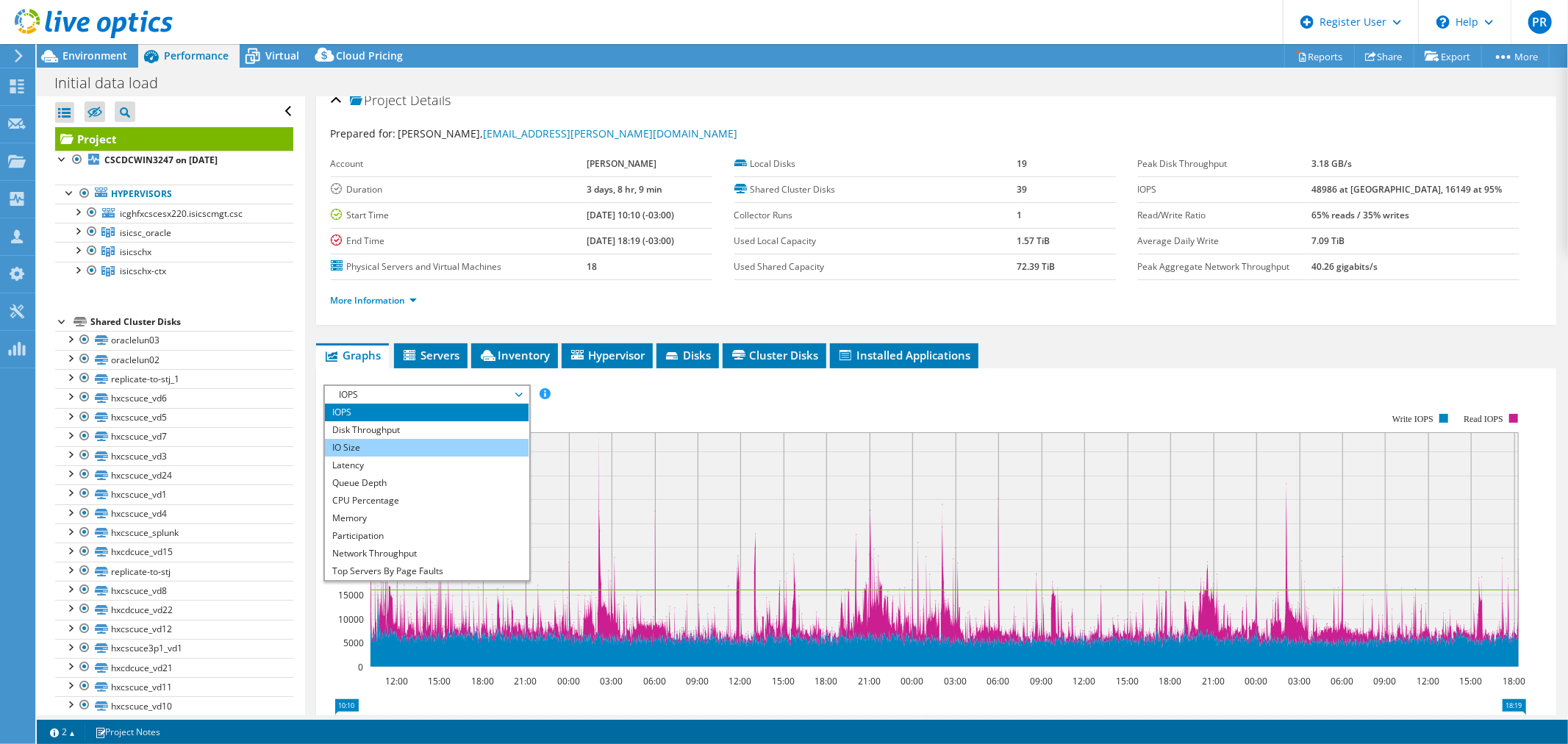
click at [390, 441] on li "IO Size" at bounding box center [427, 448] width 203 height 17
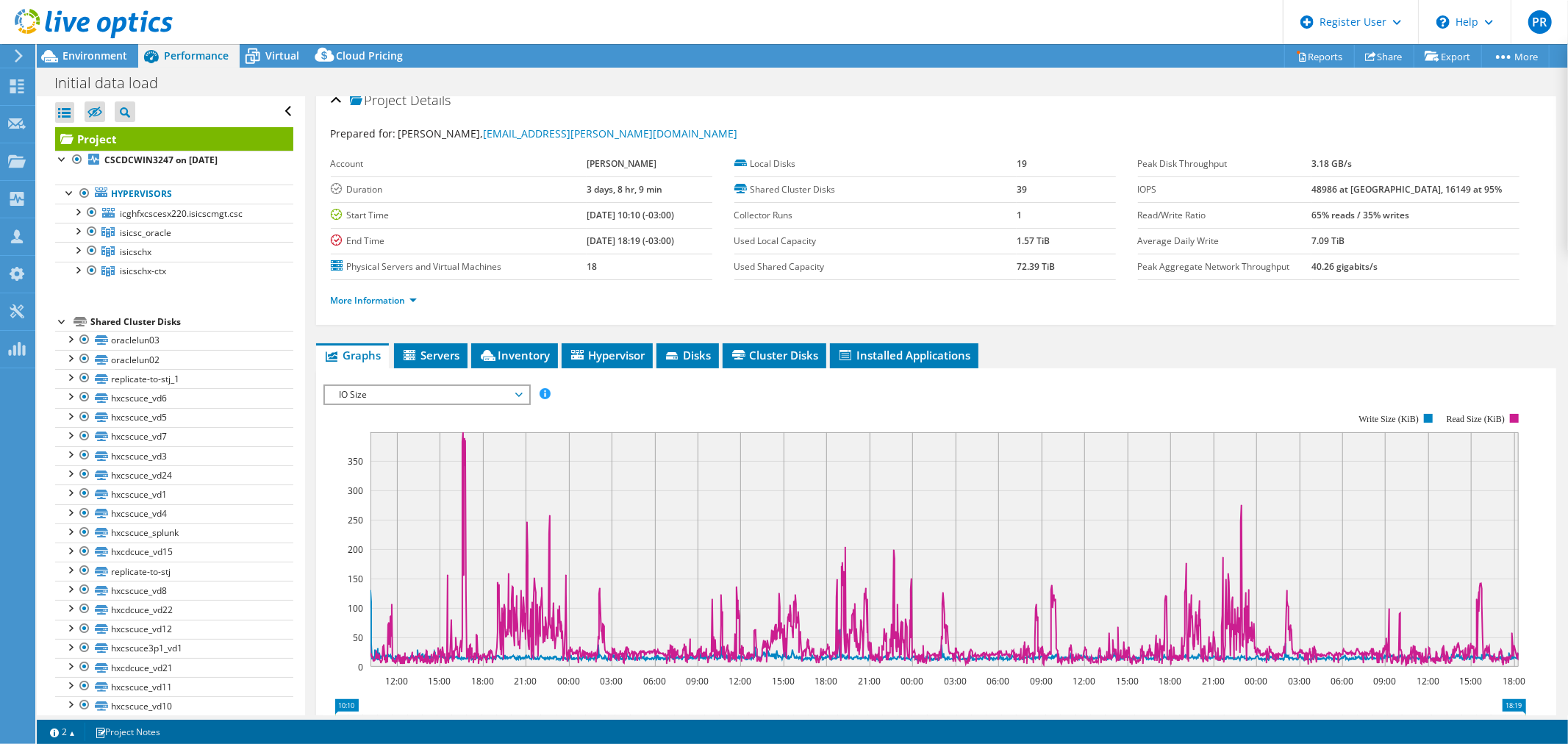
click at [515, 386] on span "IO Size" at bounding box center [427, 395] width 189 height 17
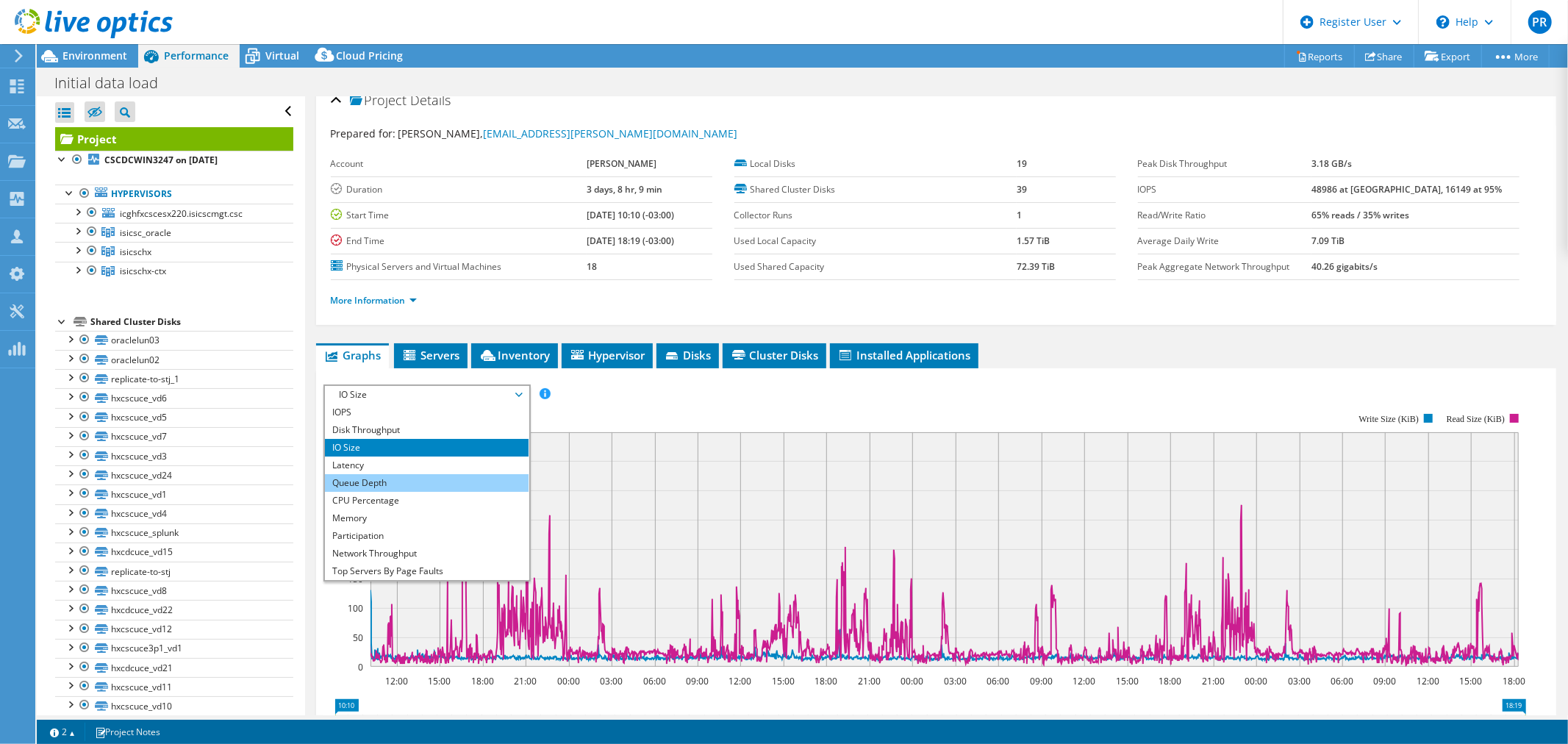
click at [493, 474] on li "Queue Depth" at bounding box center [427, 483] width 203 height 17
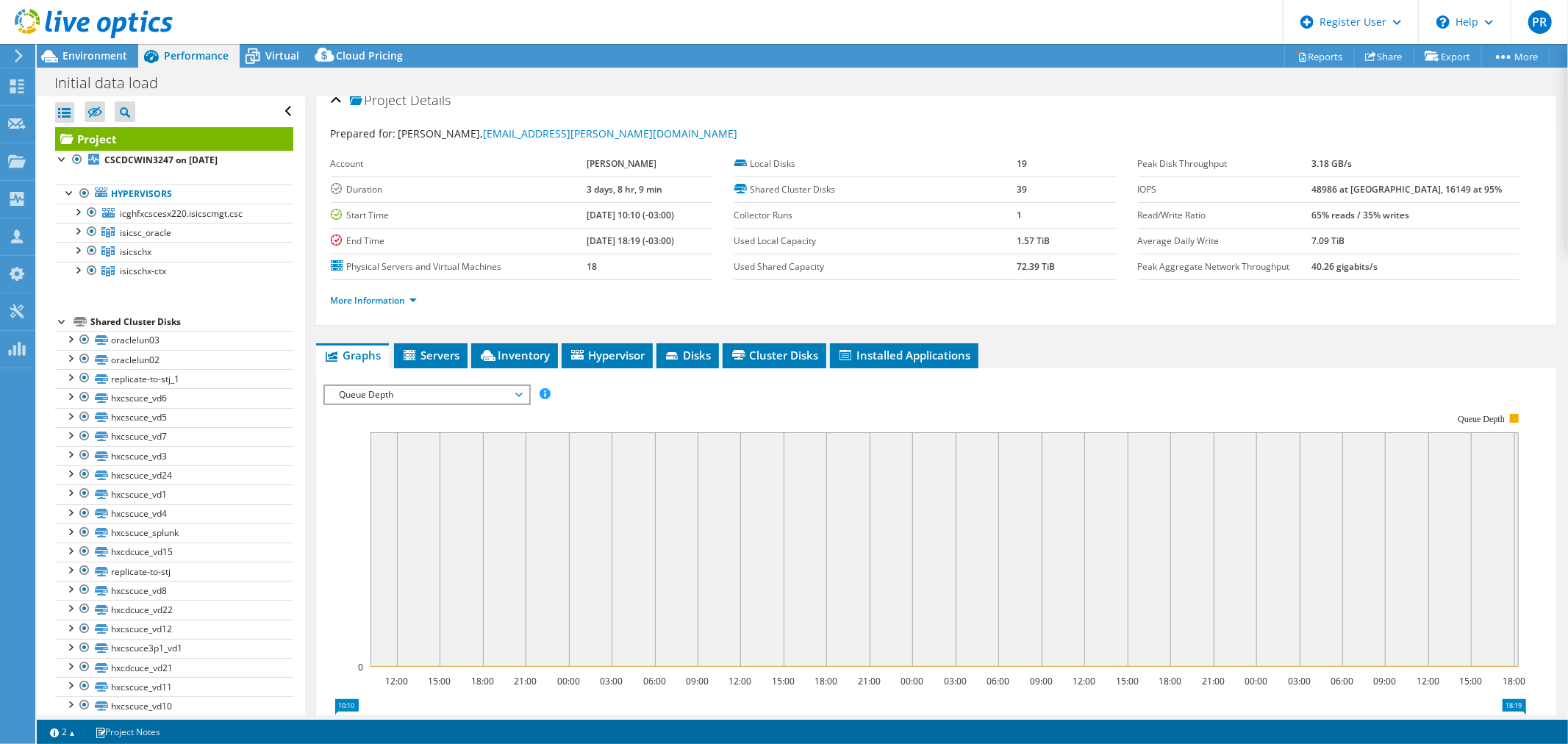
click at [518, 392] on span "Queue Depth" at bounding box center [427, 395] width 189 height 17
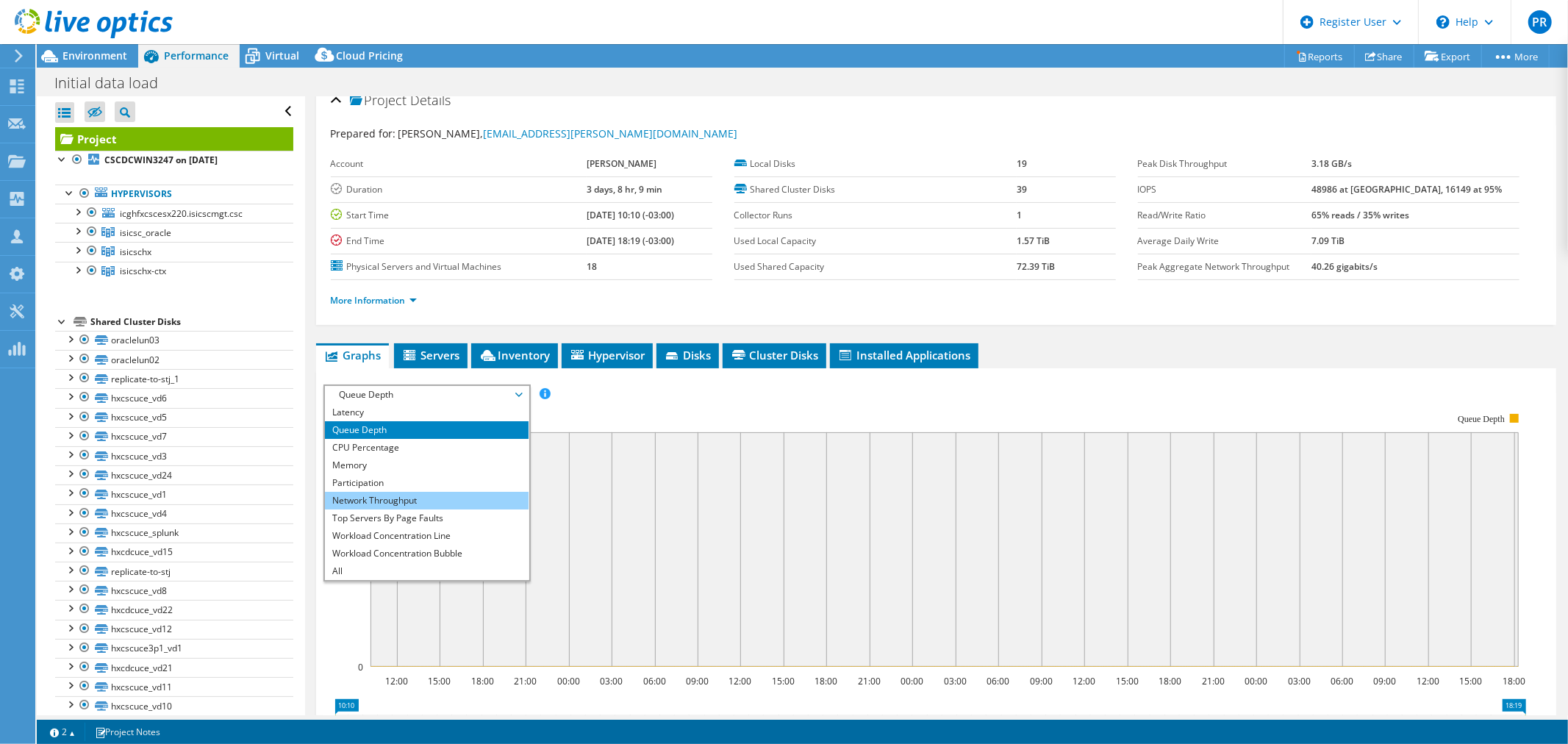
scroll to position [96, 0]
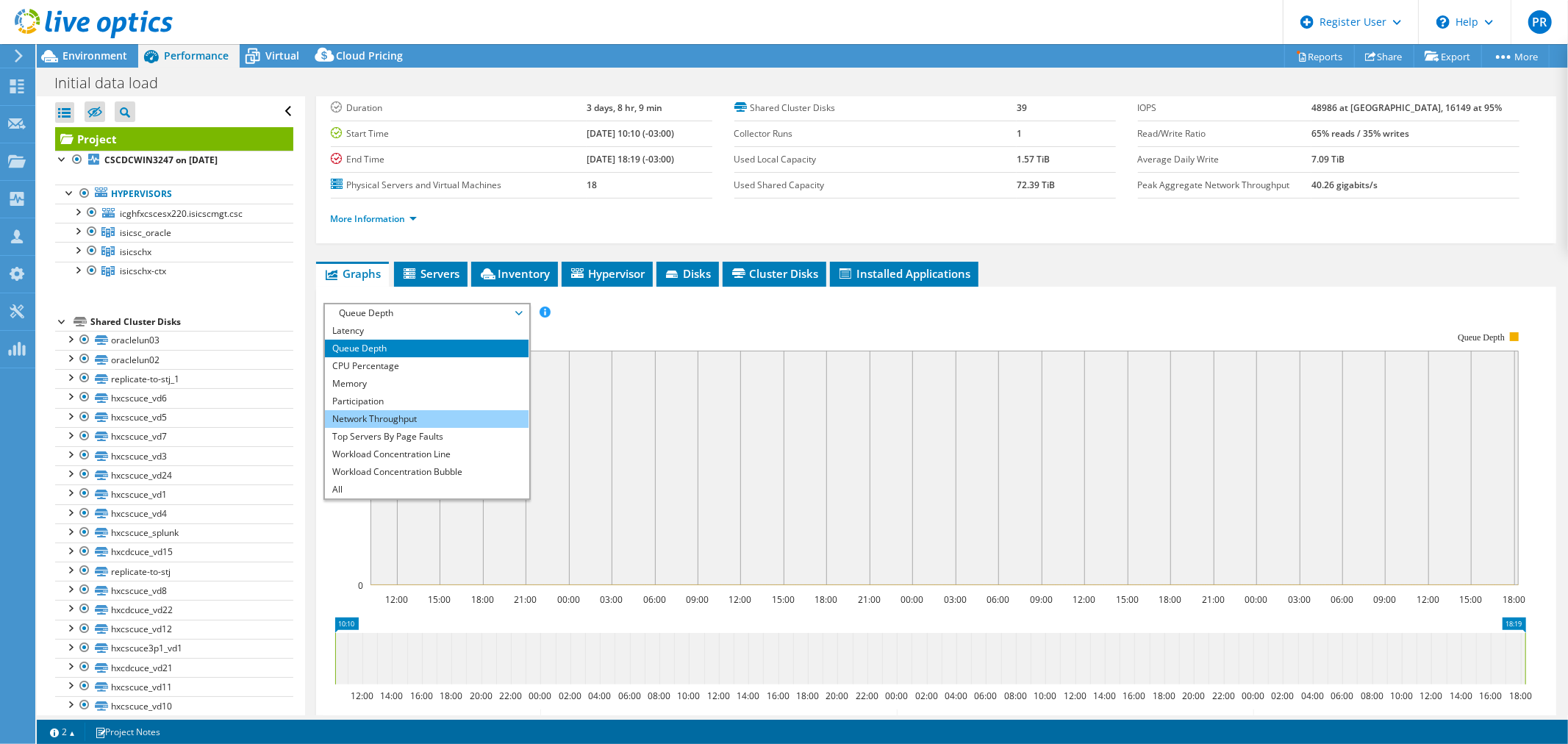
click at [375, 418] on li "Network Throughput" at bounding box center [427, 418] width 203 height 17
